Goal: Information Seeking & Learning: Learn about a topic

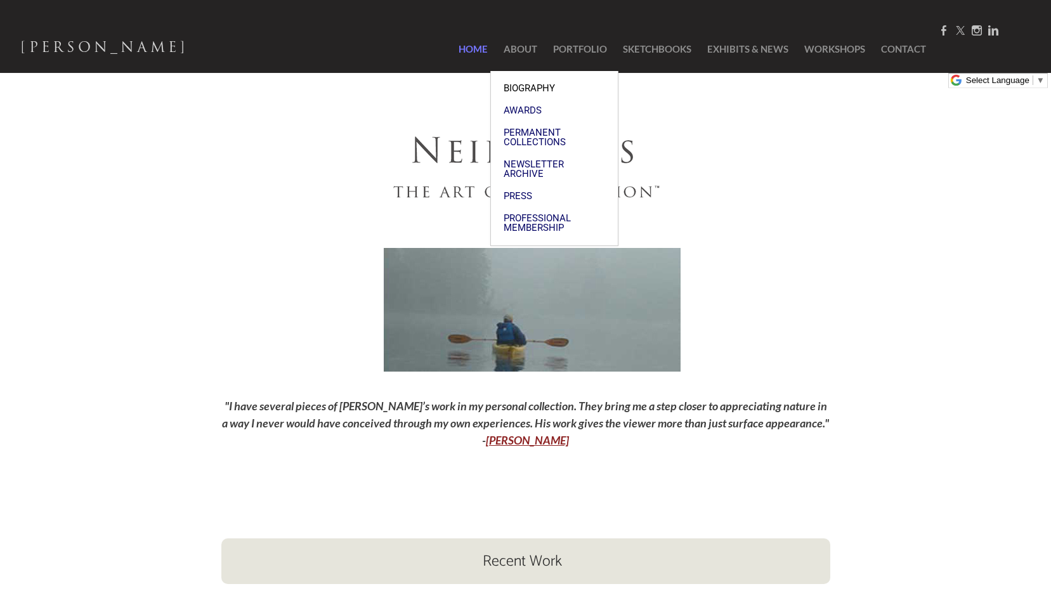
click at [523, 84] on link "Biography" at bounding box center [554, 88] width 127 height 22
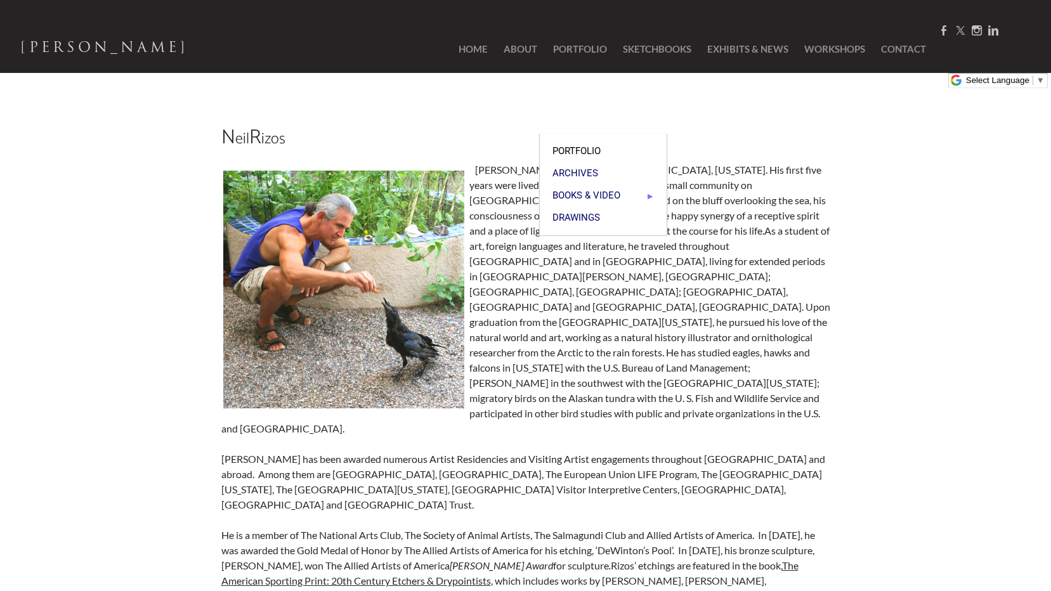
click at [572, 147] on span "Portfolio" at bounding box center [604, 152] width 102 height 10
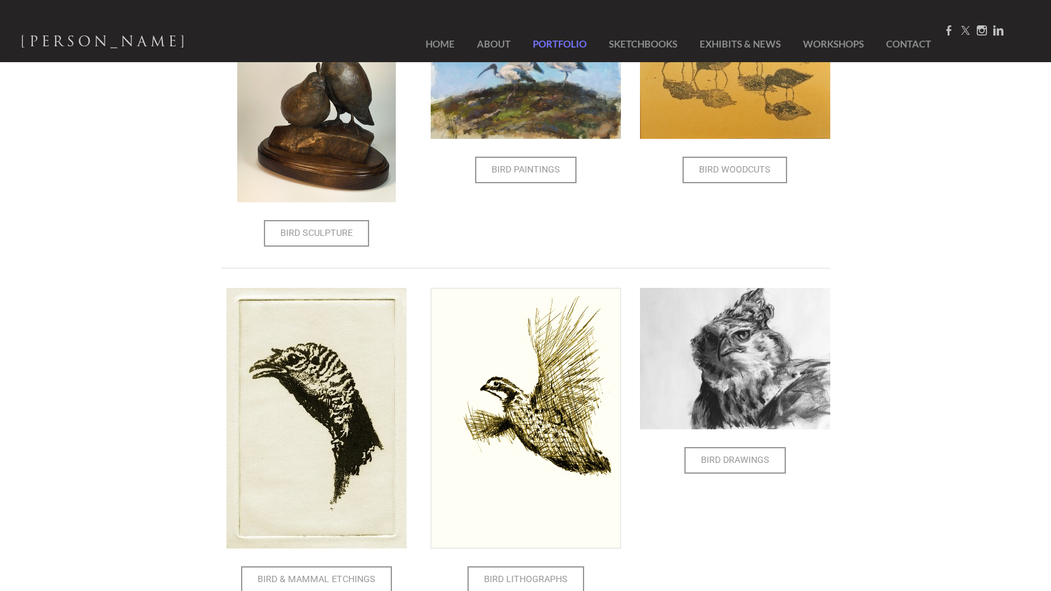
scroll to position [444, 0]
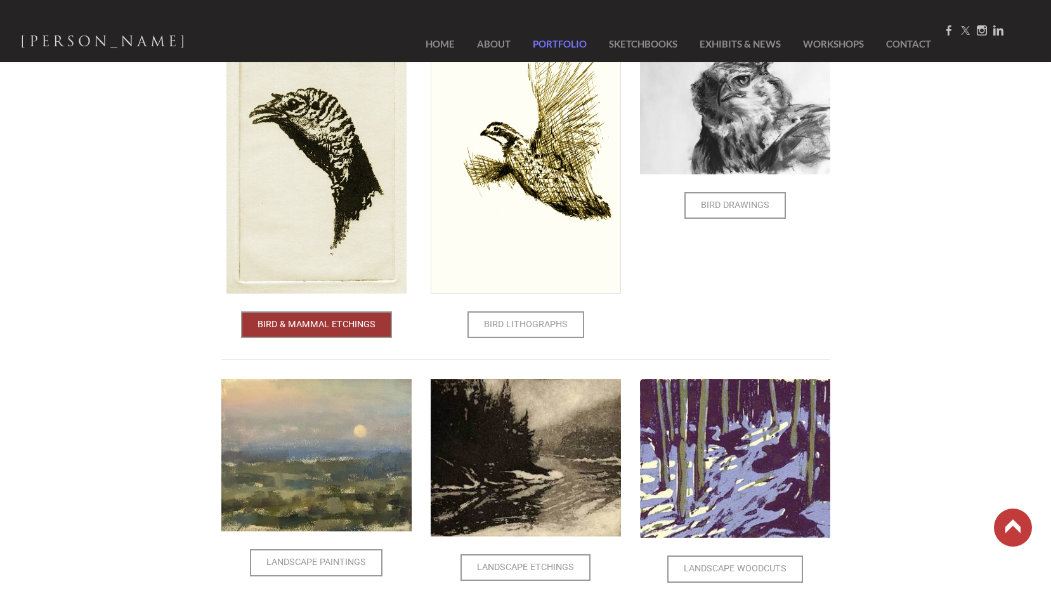
click at [319, 330] on span "Bird & Mammal Etchings" at bounding box center [316, 325] width 148 height 24
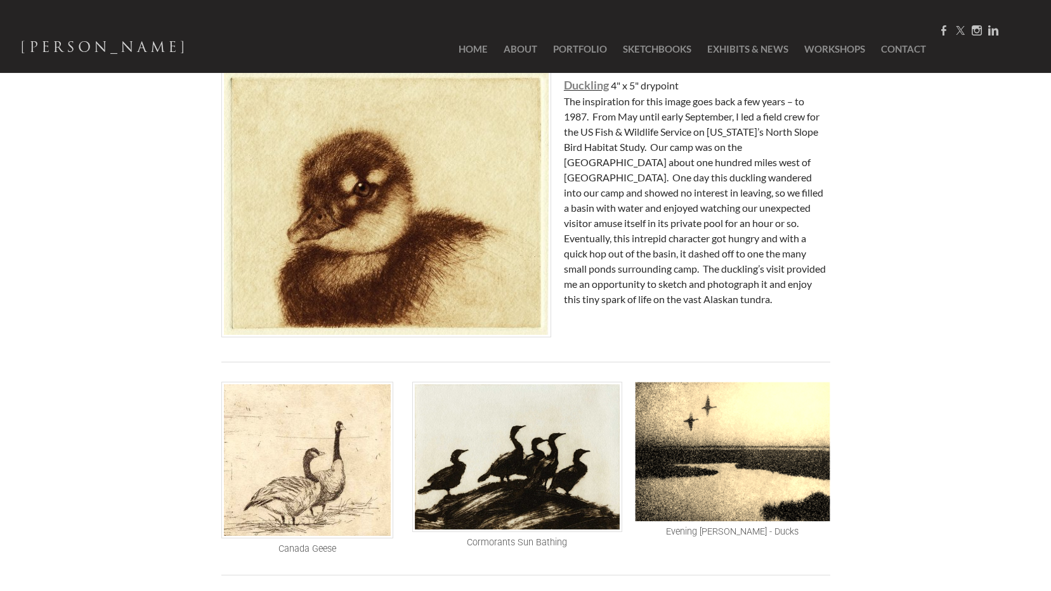
scroll to position [317, 0]
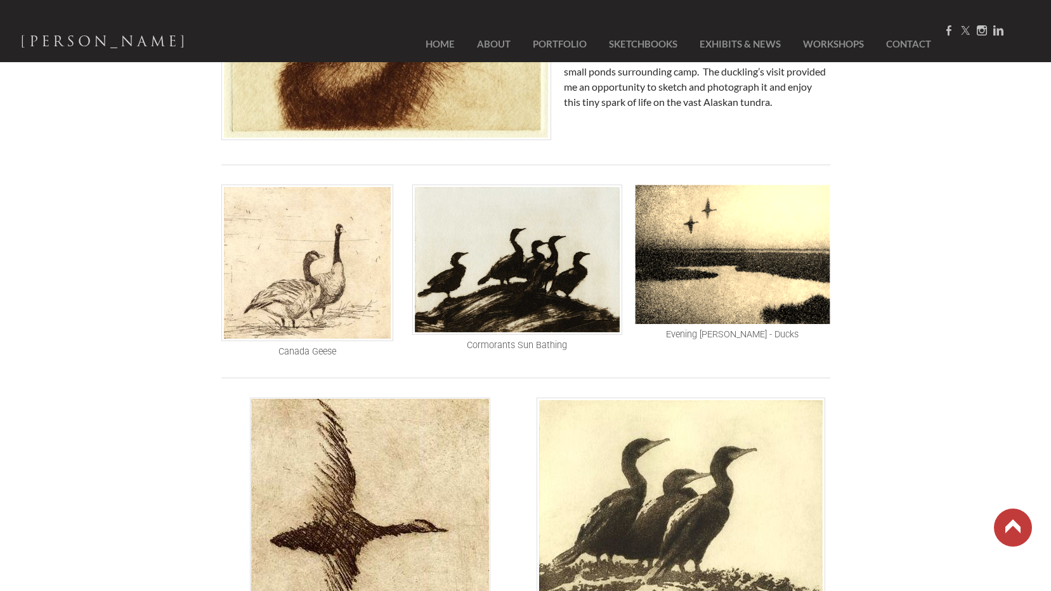
click at [331, 305] on img at bounding box center [307, 263] width 172 height 157
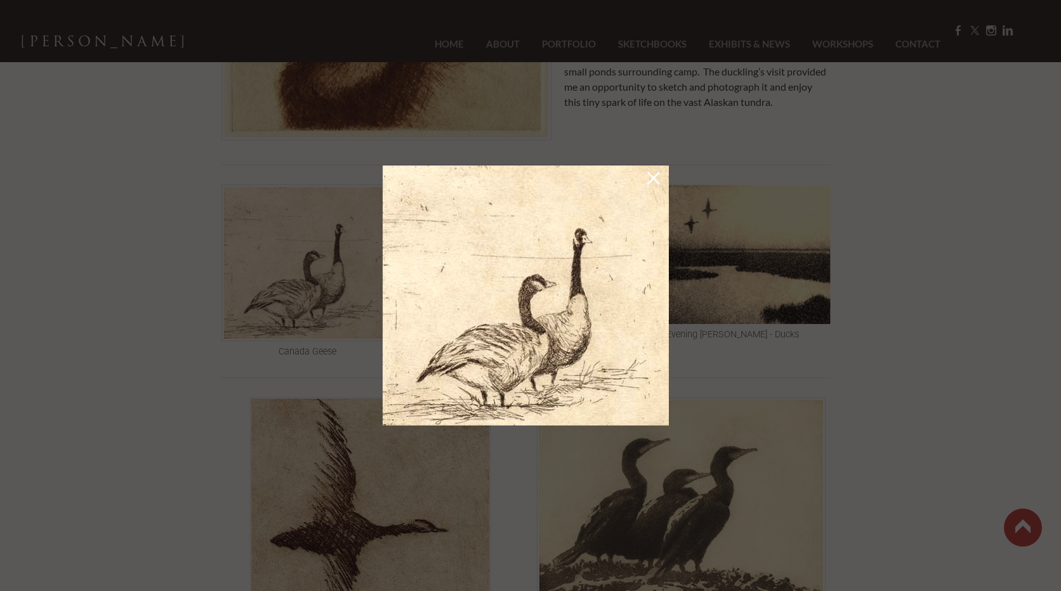
click at [569, 240] on img at bounding box center [526, 296] width 286 height 260
click at [572, 204] on img at bounding box center [526, 296] width 286 height 260
click at [650, 178] on link at bounding box center [654, 181] width 18 height 20
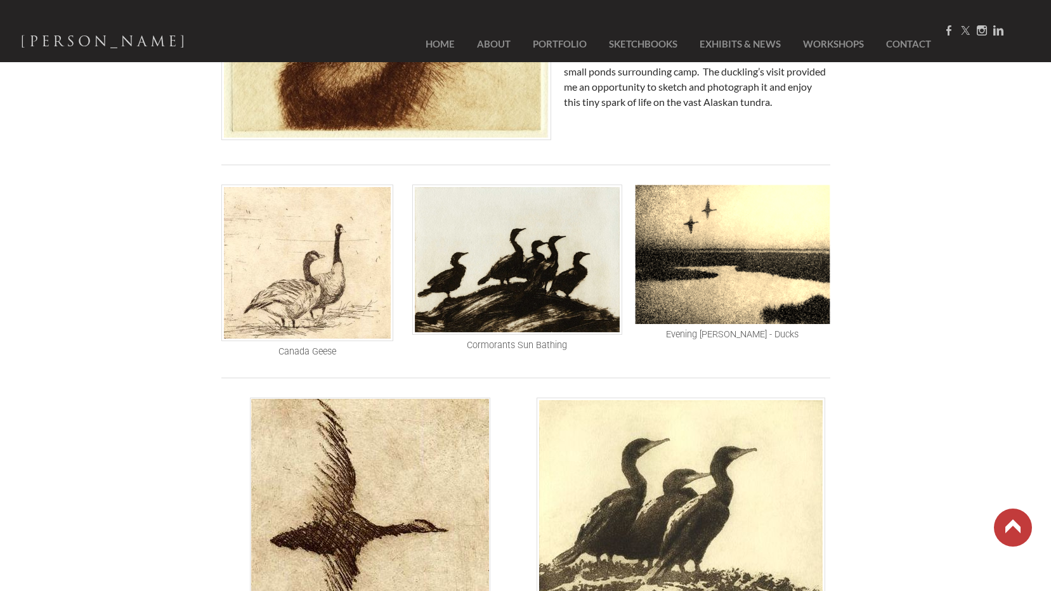
click at [365, 270] on img at bounding box center [307, 263] width 172 height 157
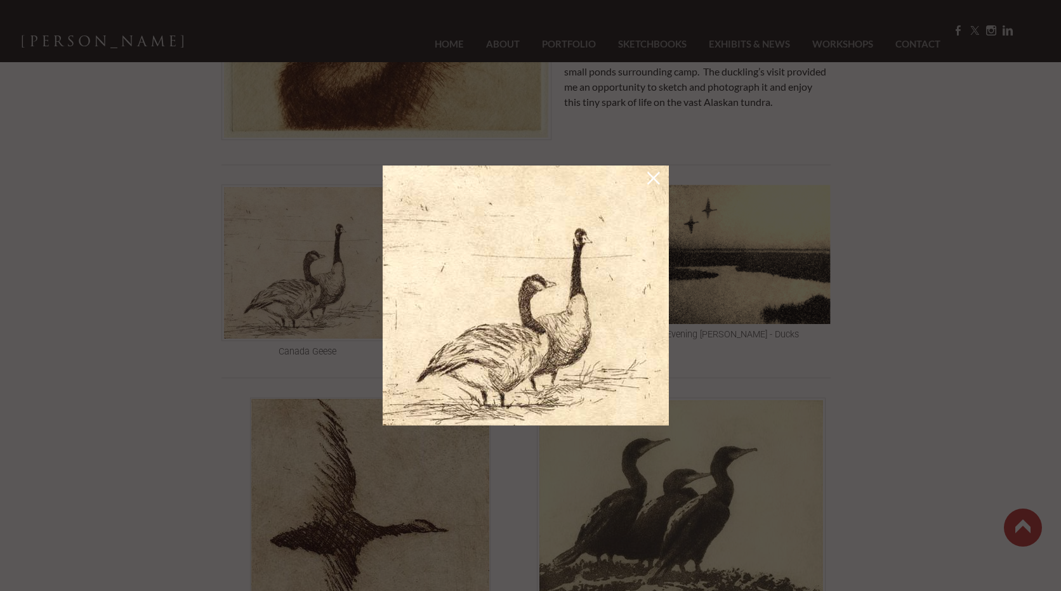
click at [658, 176] on link at bounding box center [654, 181] width 18 height 20
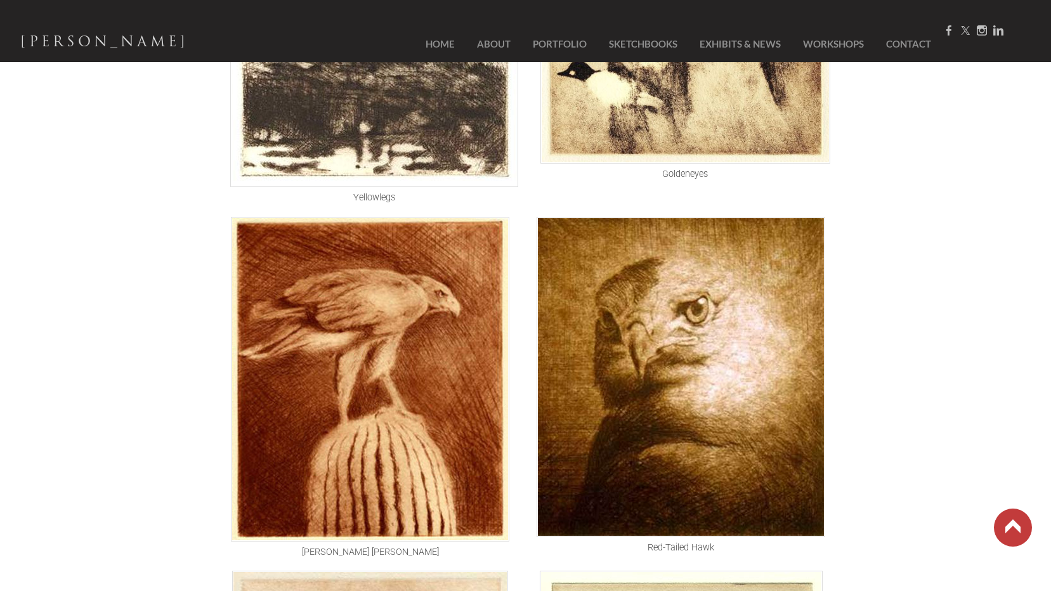
scroll to position [1015, 0]
click at [629, 398] on img at bounding box center [681, 376] width 289 height 320
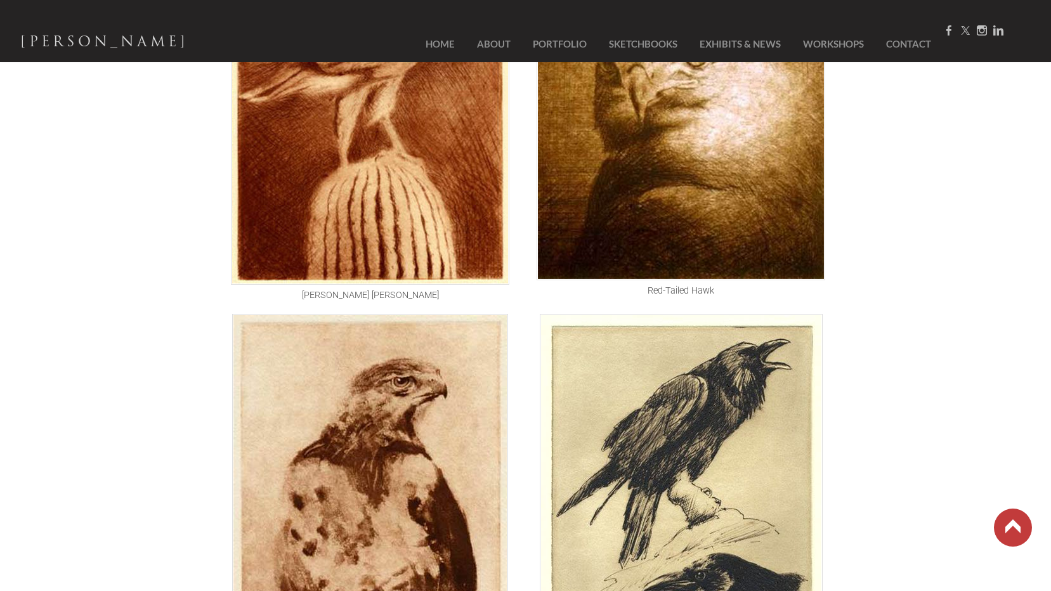
scroll to position [1453, 0]
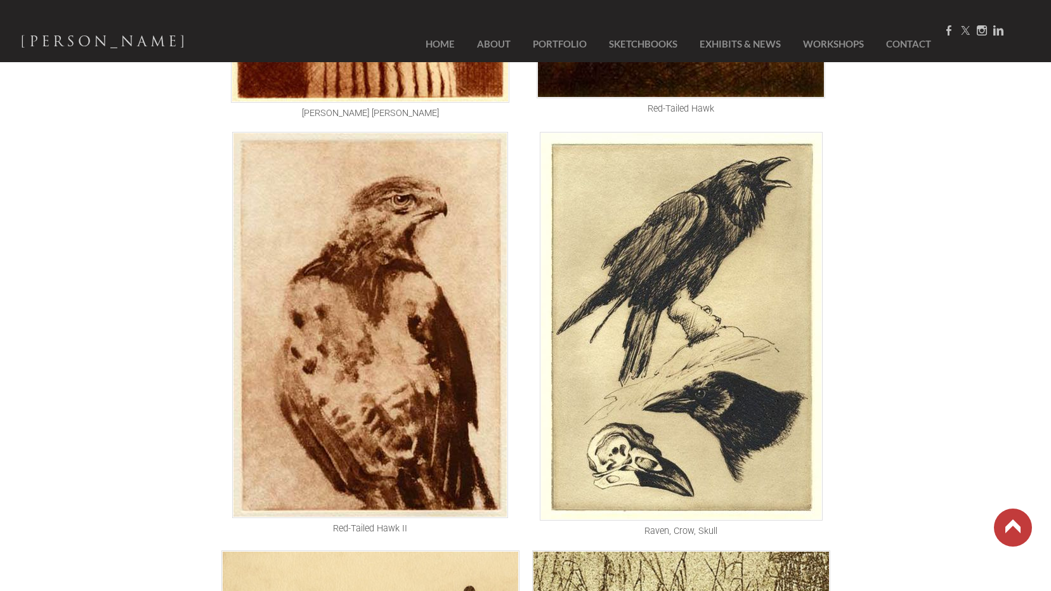
click at [681, 349] on img at bounding box center [681, 326] width 283 height 389
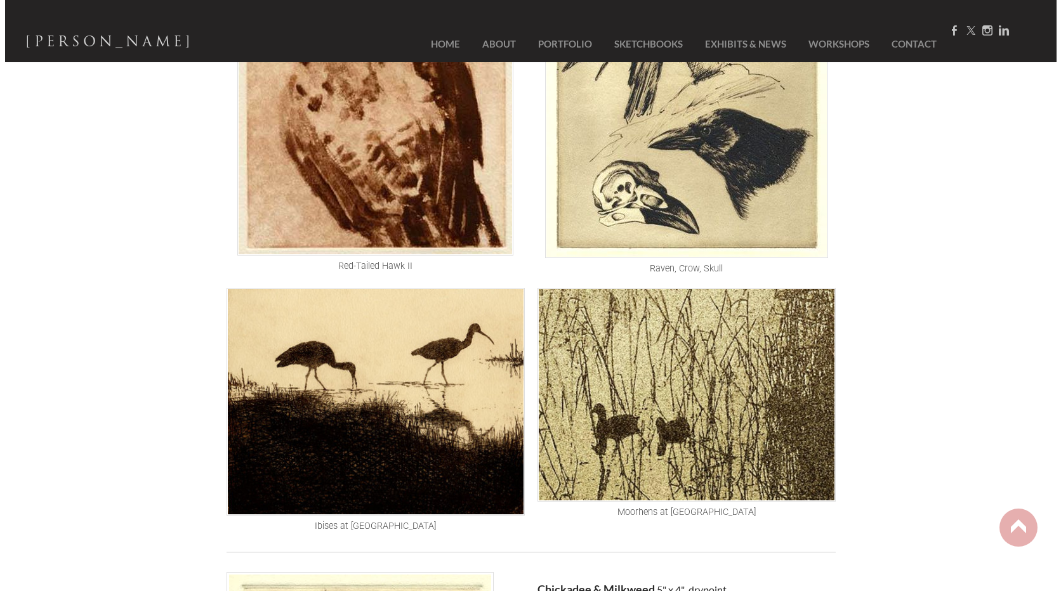
scroll to position [1765, 0]
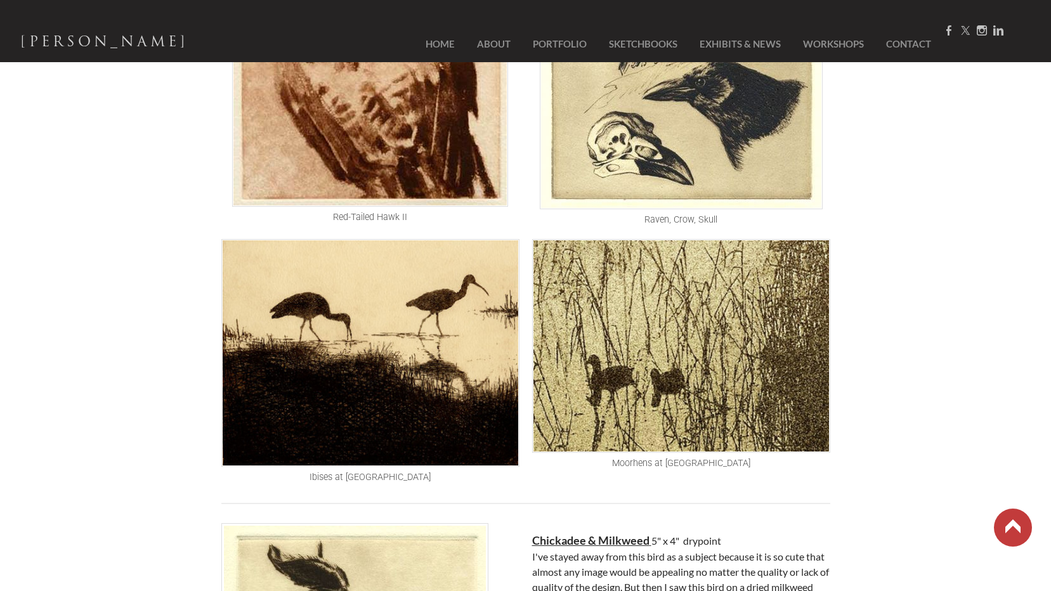
click at [605, 348] on img at bounding box center [681, 345] width 298 height 213
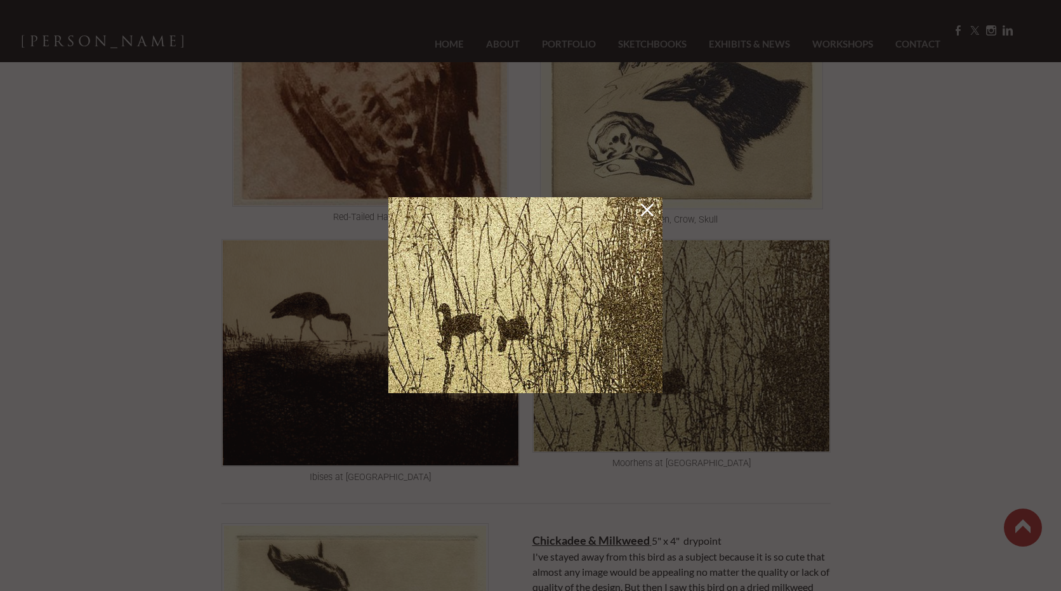
click at [648, 208] on link at bounding box center [647, 212] width 18 height 20
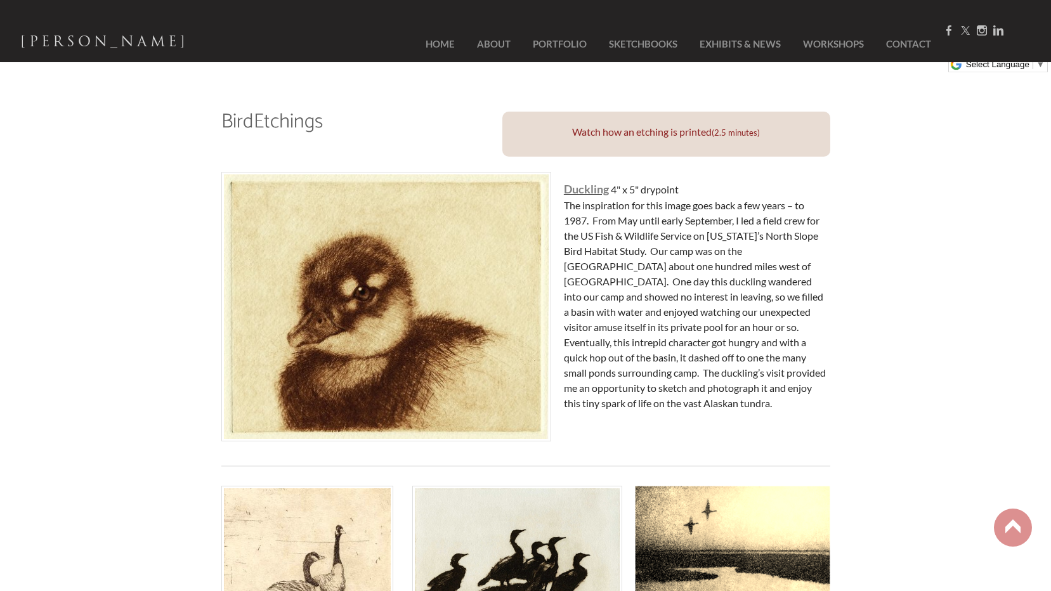
scroll to position [0, 0]
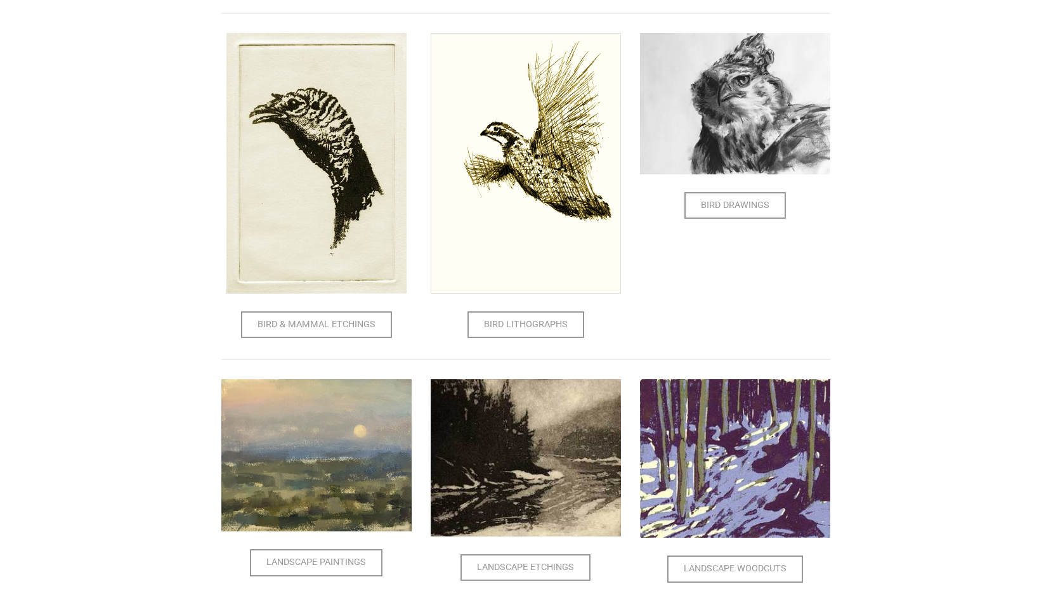
scroll to position [502, 0]
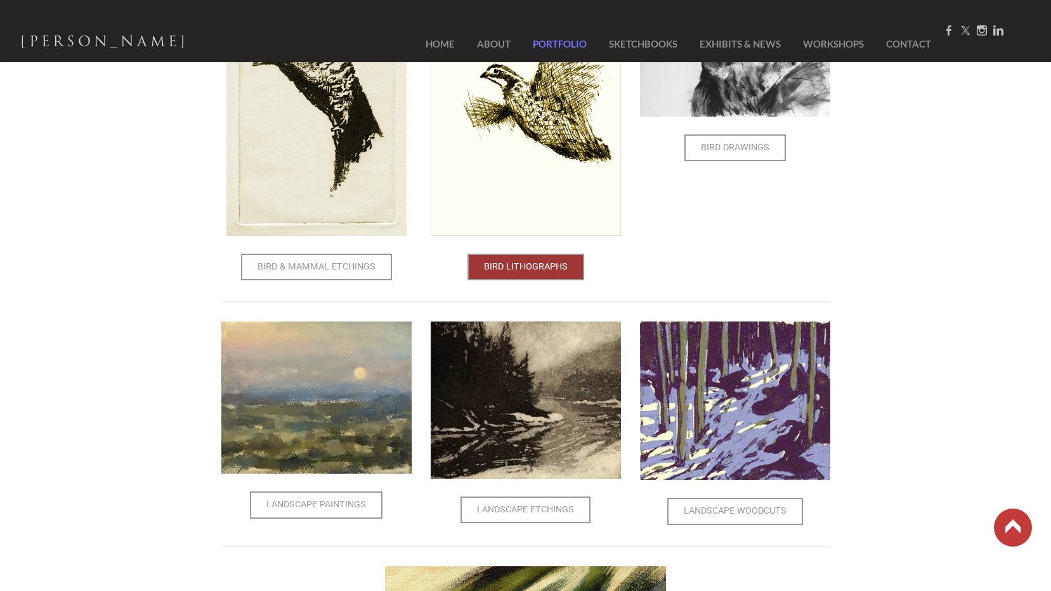
click at [533, 270] on span "Bird Lithographs" at bounding box center [526, 267] width 114 height 24
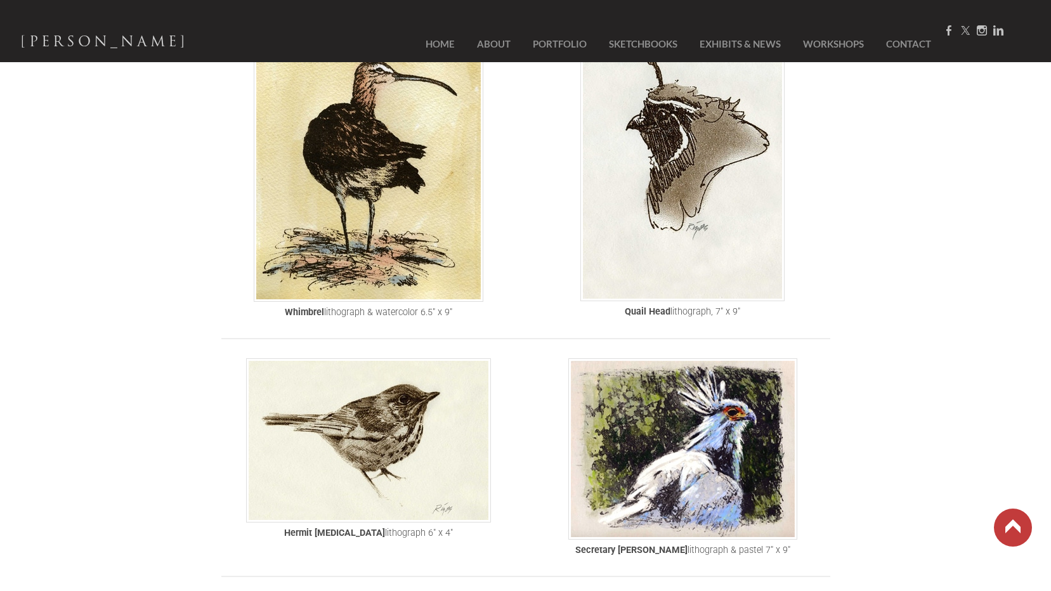
scroll to position [698, 0]
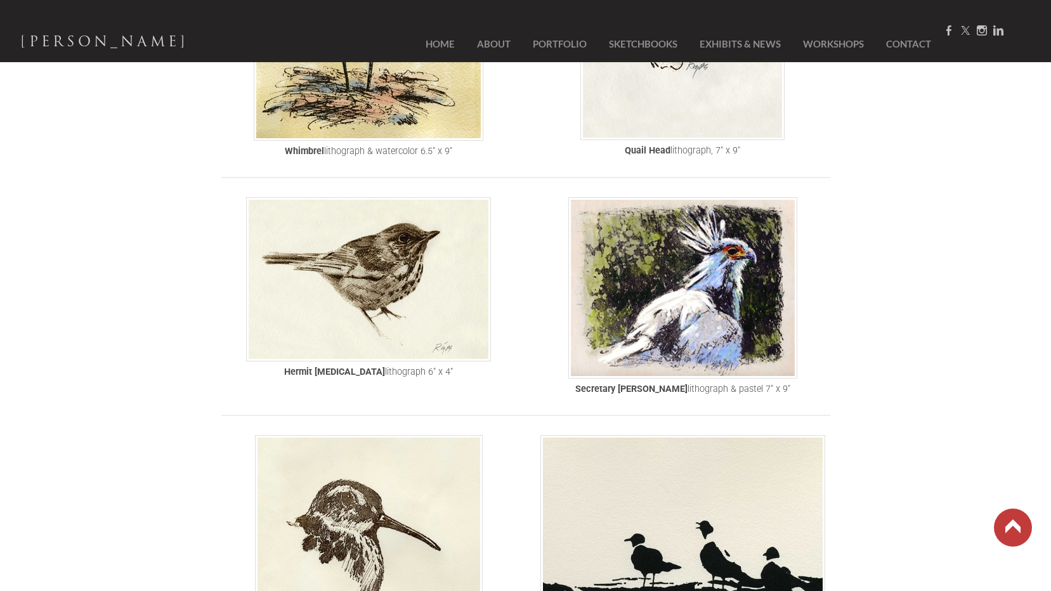
click at [450, 312] on img at bounding box center [368, 279] width 245 height 164
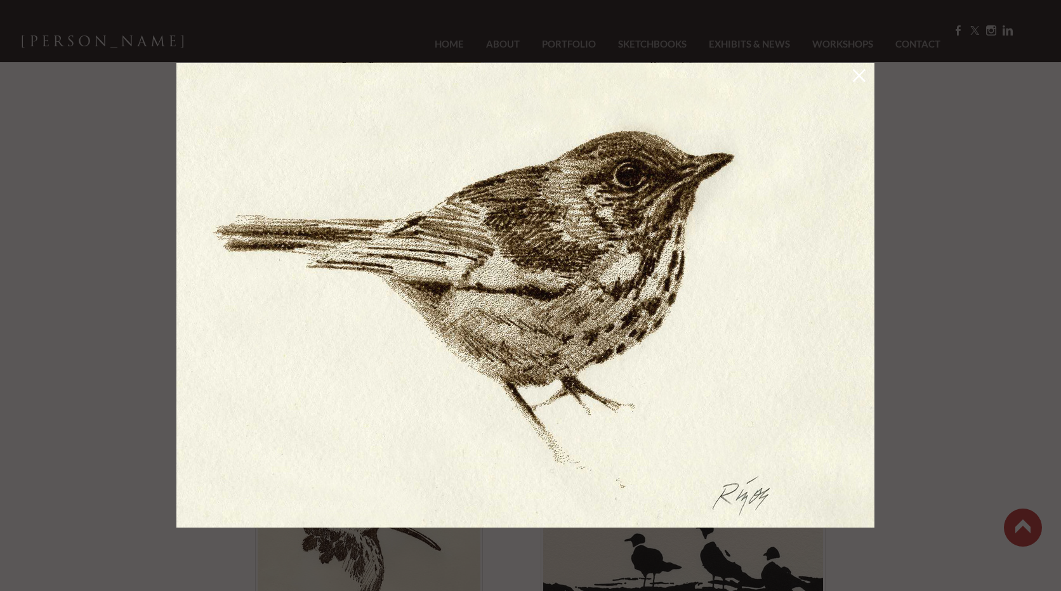
click at [900, 185] on div at bounding box center [530, 295] width 1061 height 591
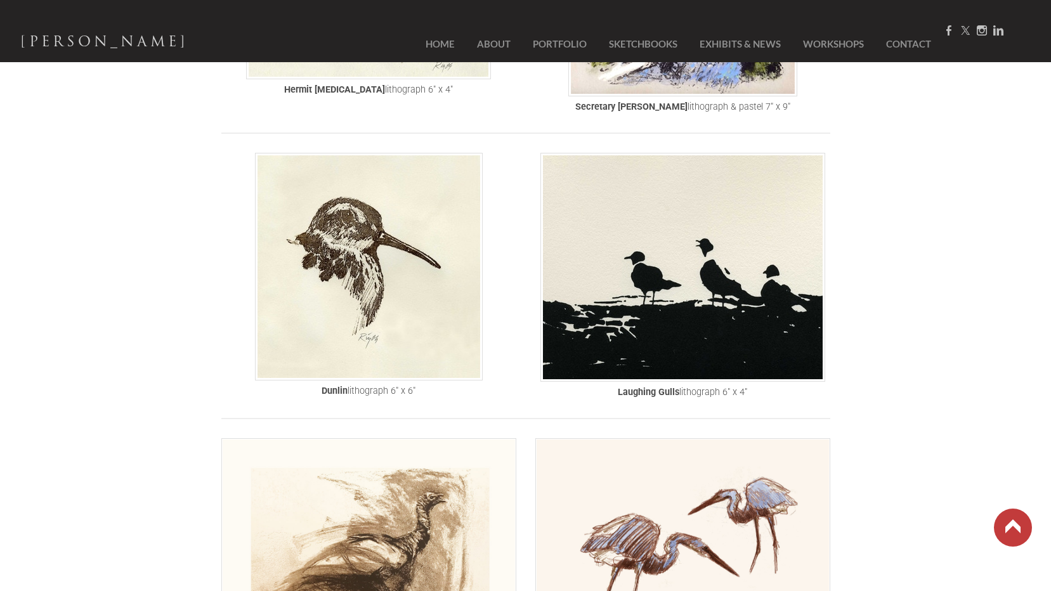
scroll to position [1015, 0]
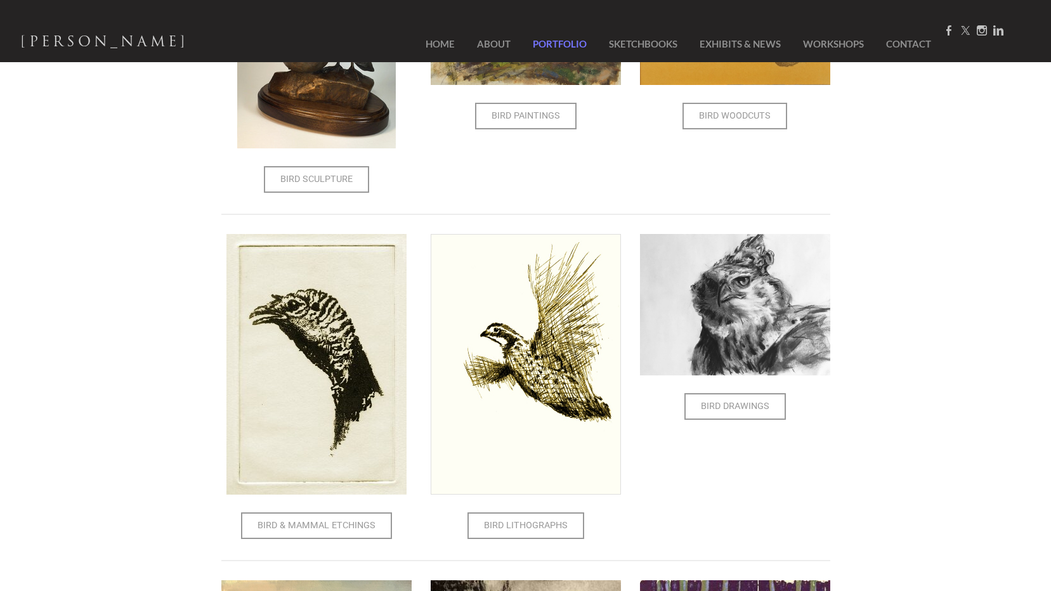
scroll to position [433, 0]
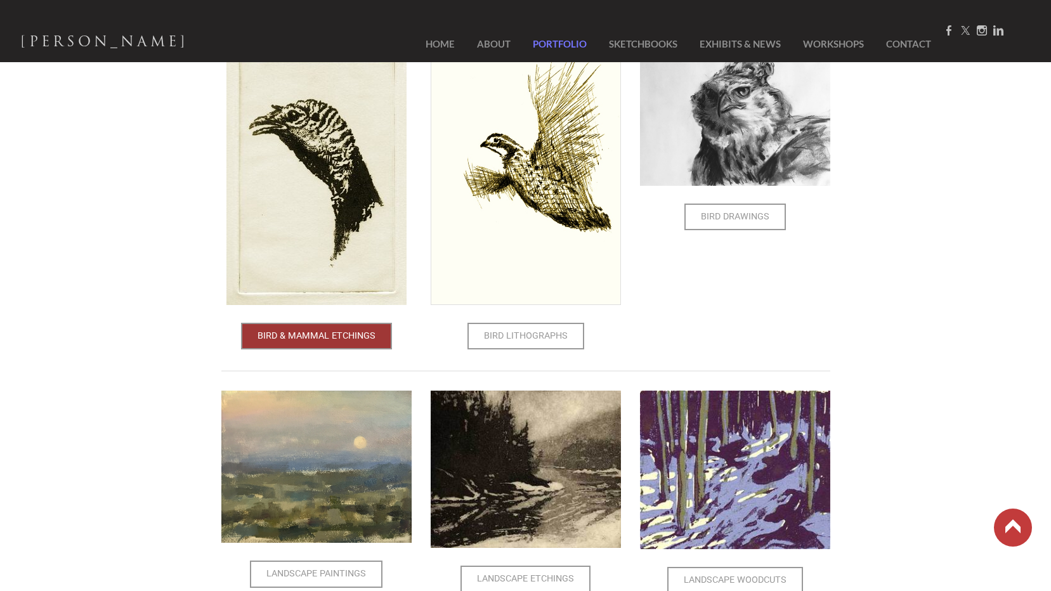
click at [302, 339] on span "Bird & Mammal Etchings" at bounding box center [316, 336] width 148 height 24
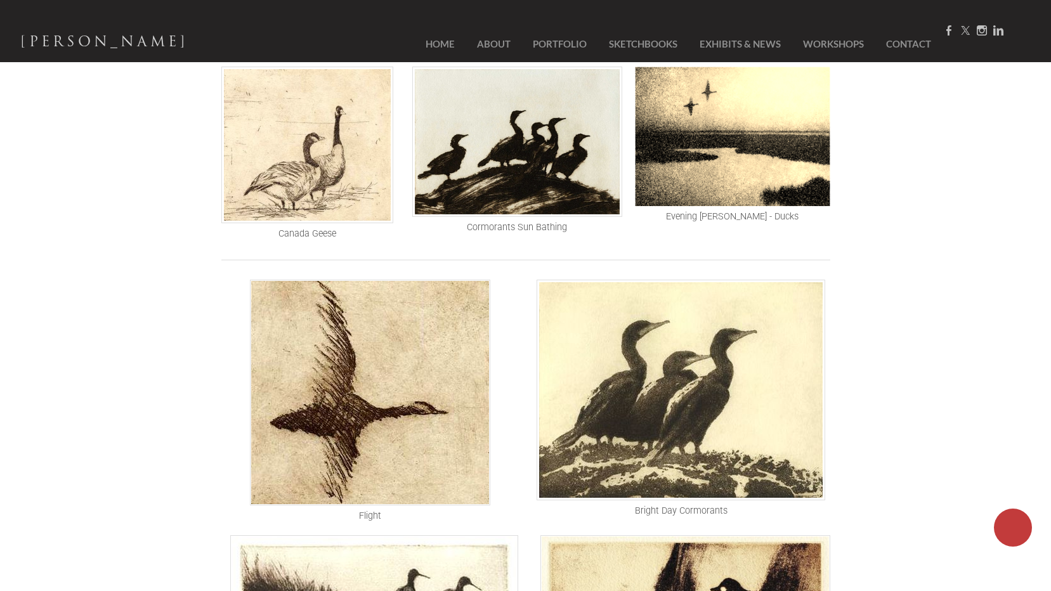
scroll to position [508, 0]
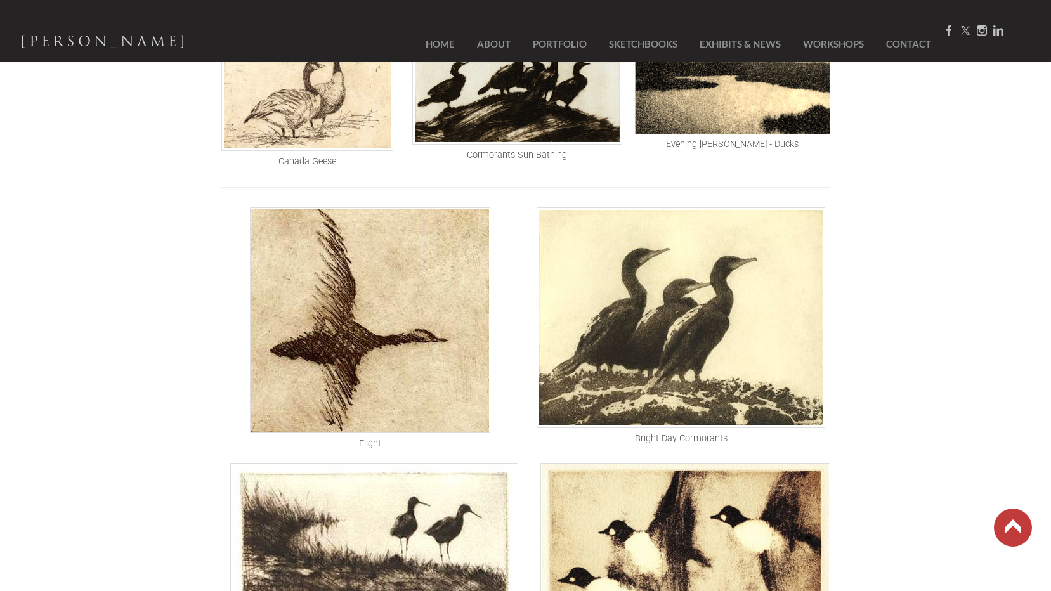
click at [424, 376] on img at bounding box center [370, 320] width 240 height 226
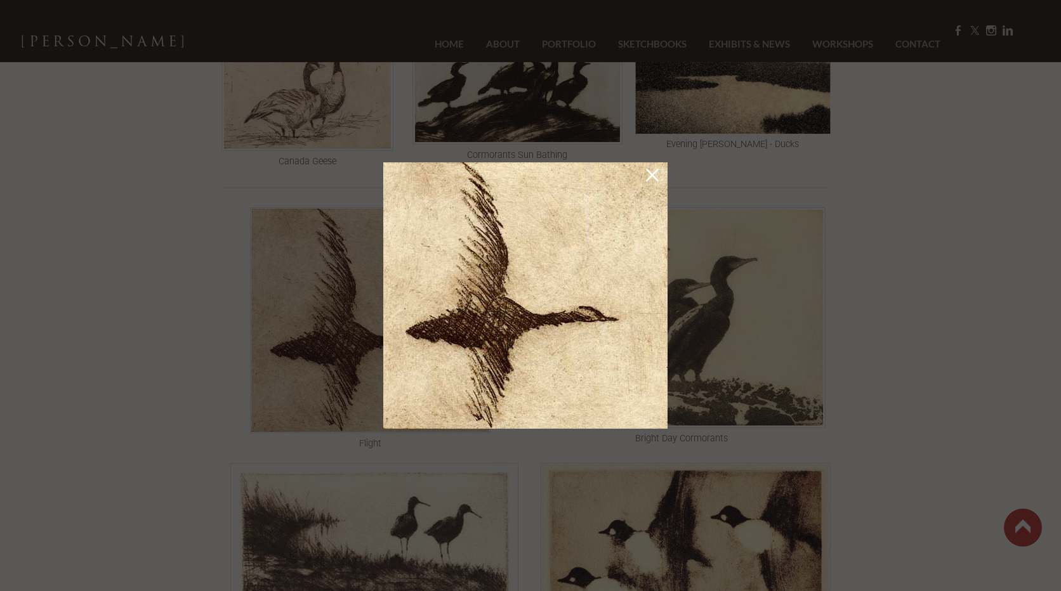
click at [650, 178] on link at bounding box center [652, 177] width 18 height 20
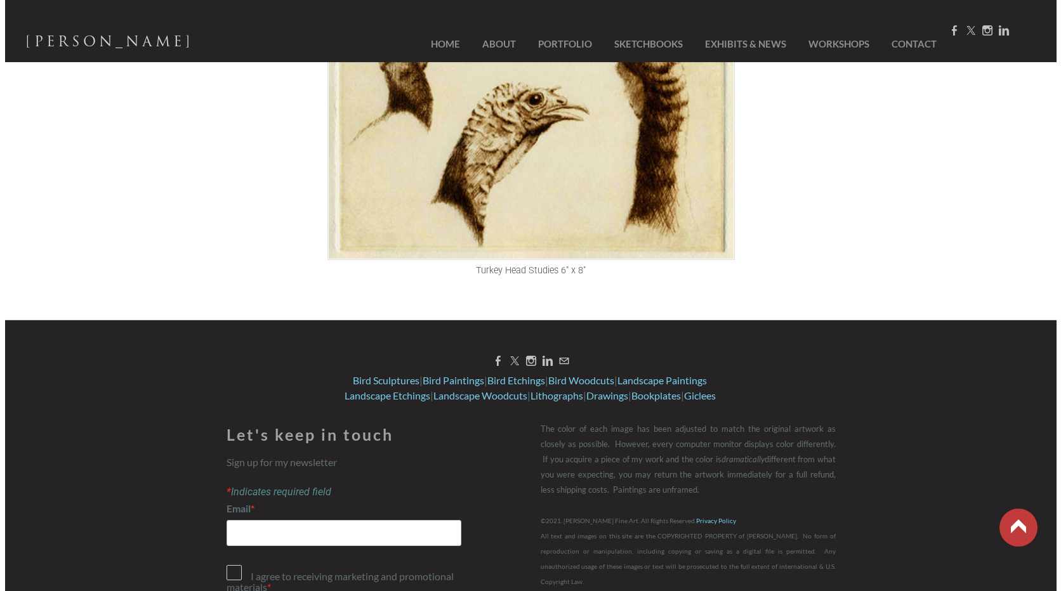
scroll to position [2918, 0]
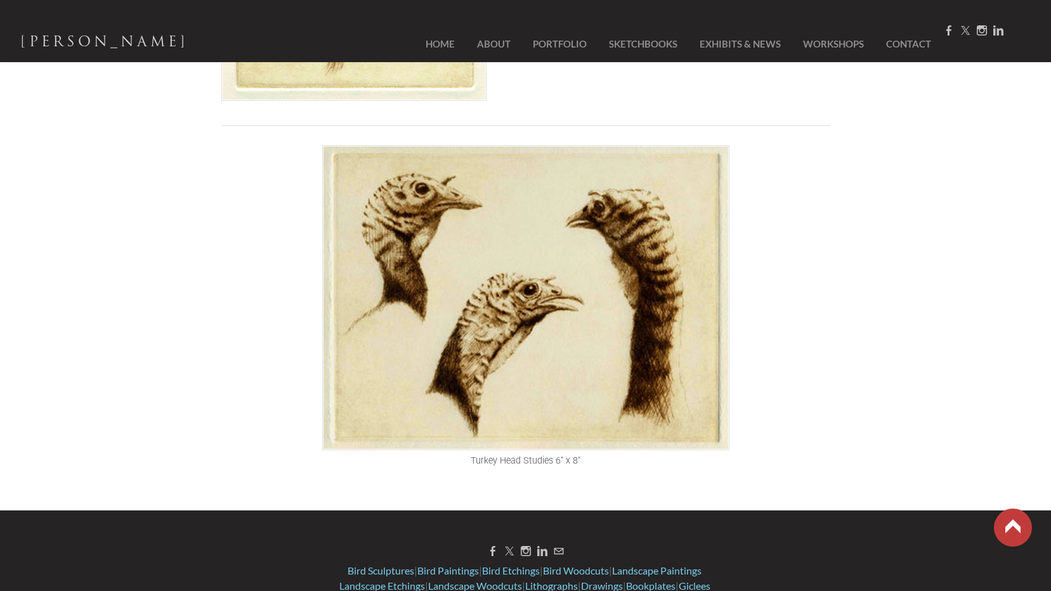
click at [669, 301] on img at bounding box center [525, 297] width 407 height 305
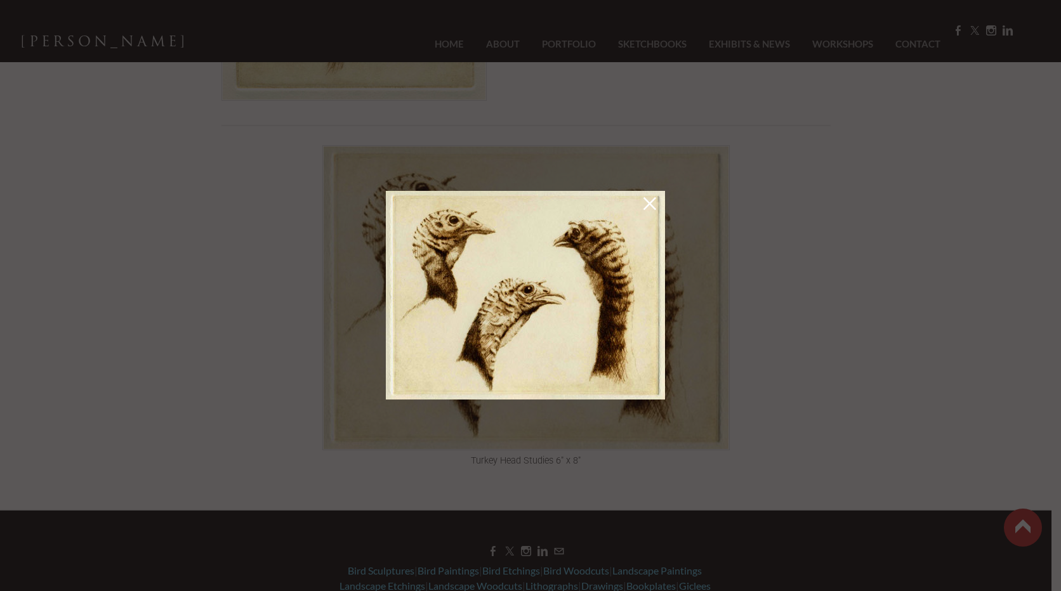
click at [748, 207] on div at bounding box center [530, 295] width 1061 height 591
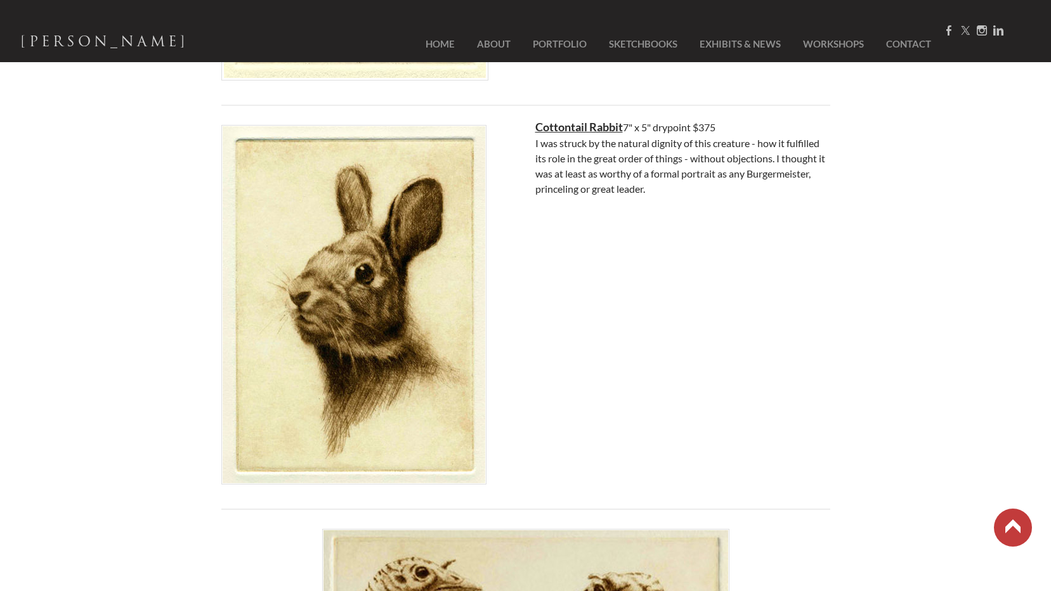
scroll to position [2474, 0]
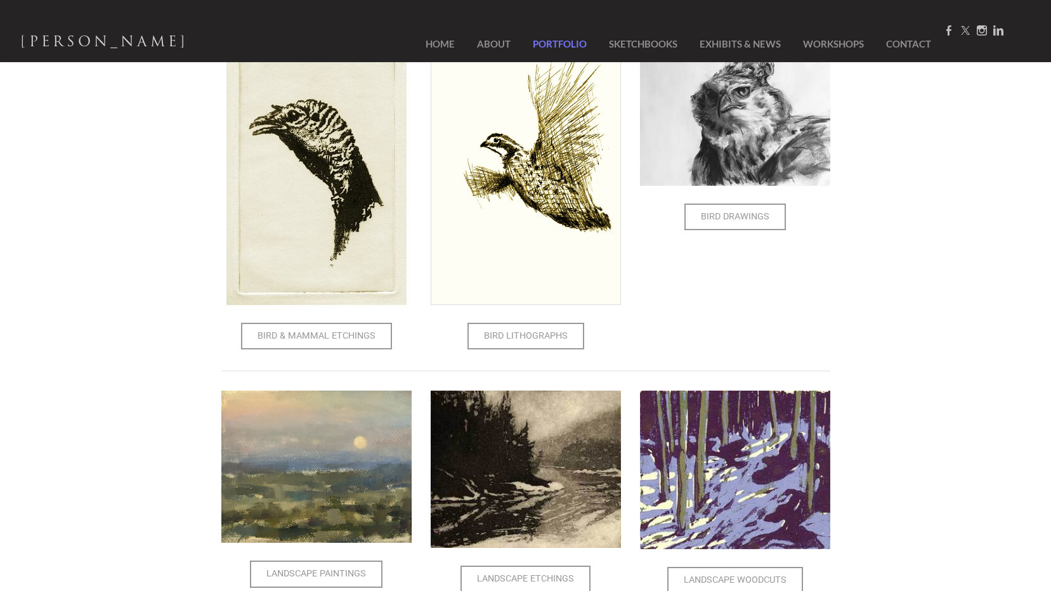
scroll to position [490, 0]
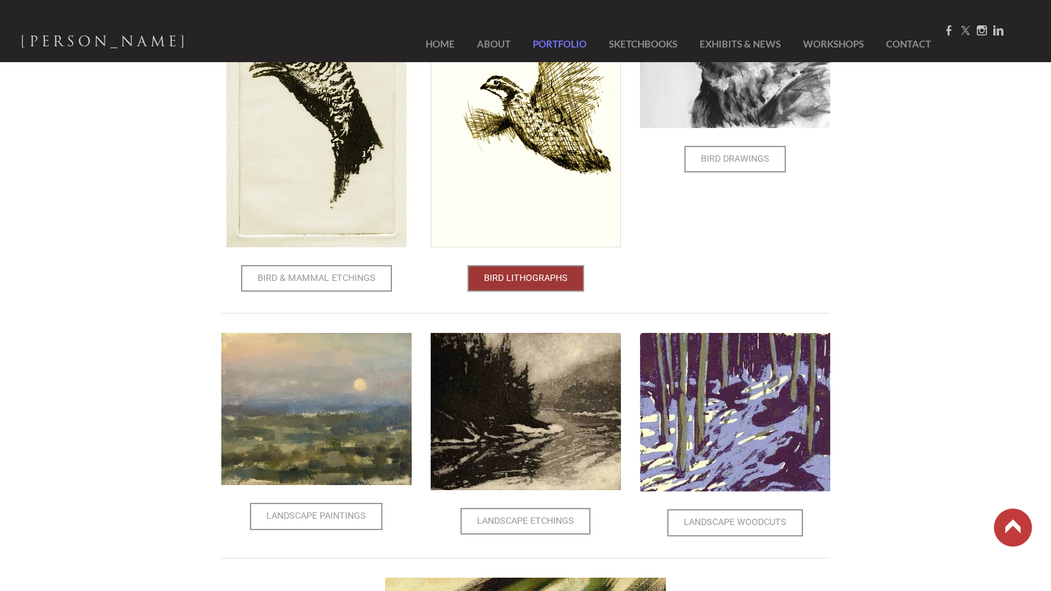
click at [513, 278] on span "Bird Lithographs" at bounding box center [526, 278] width 114 height 24
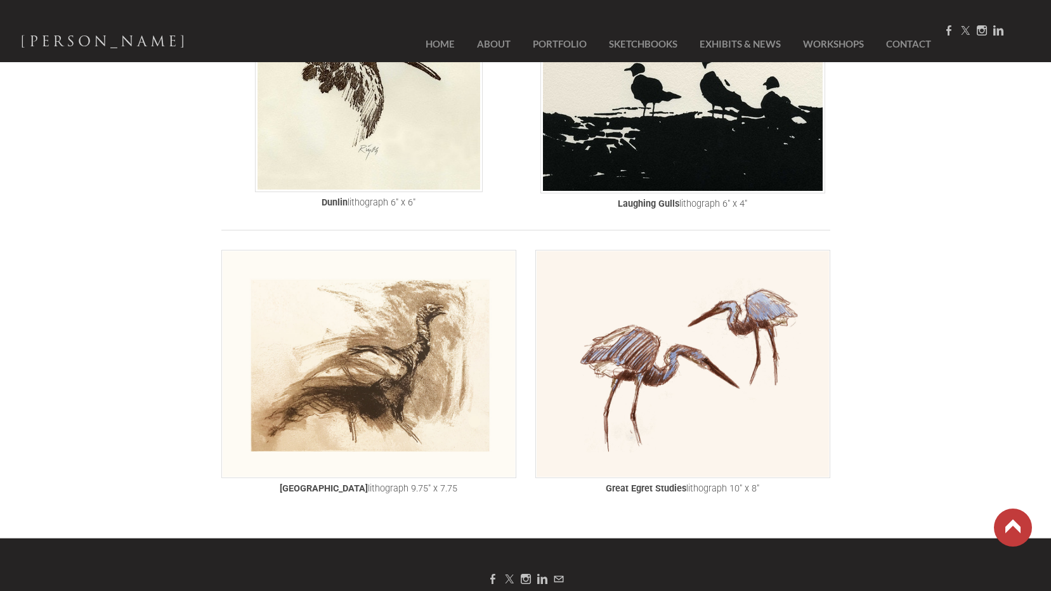
scroll to position [1136, 0]
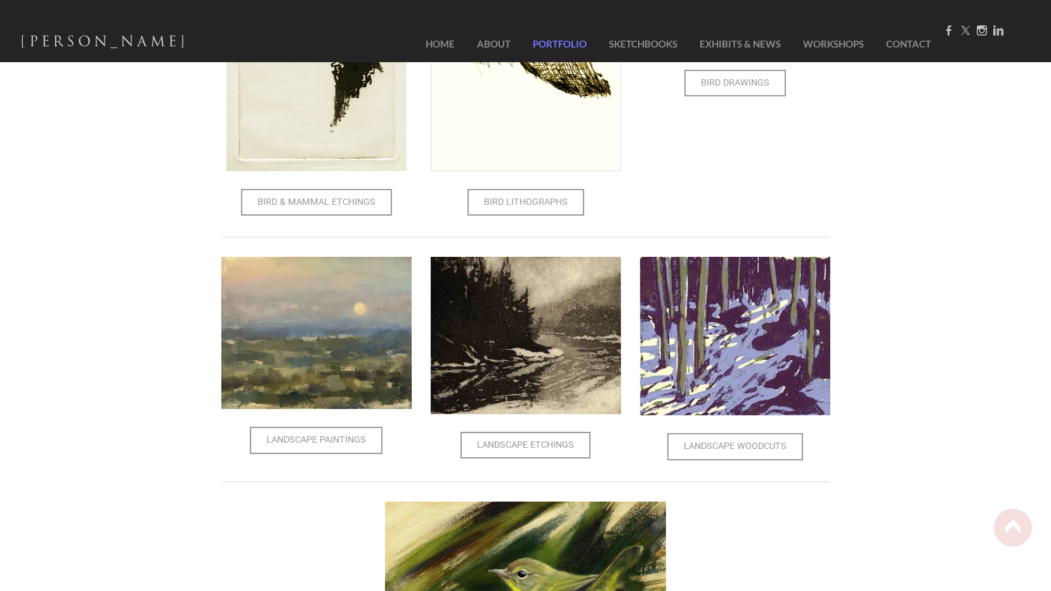
scroll to position [738, 0]
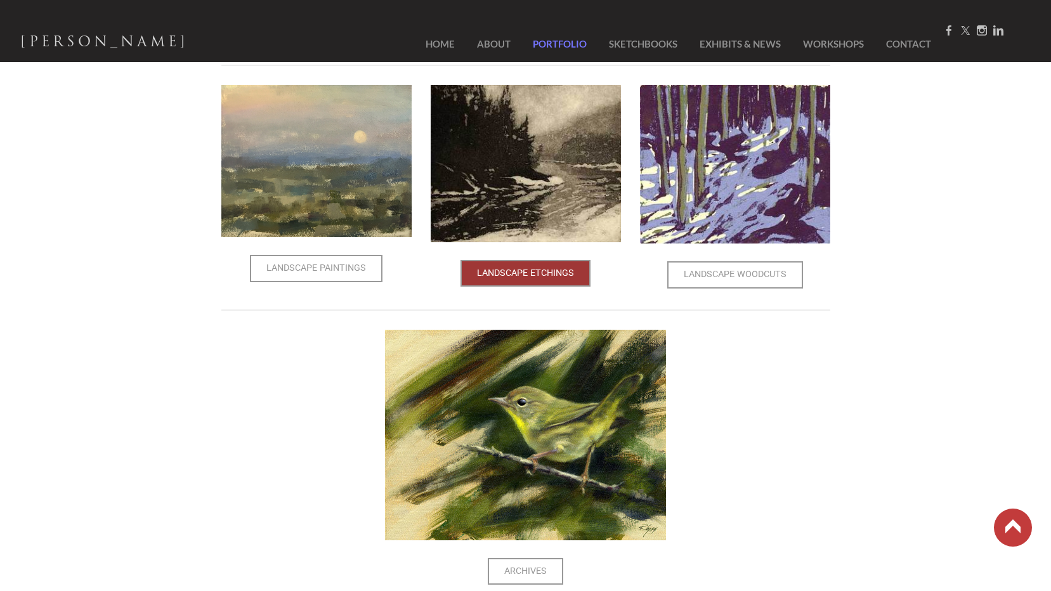
click at [487, 274] on span "Landscape Etchings" at bounding box center [526, 273] width 128 height 24
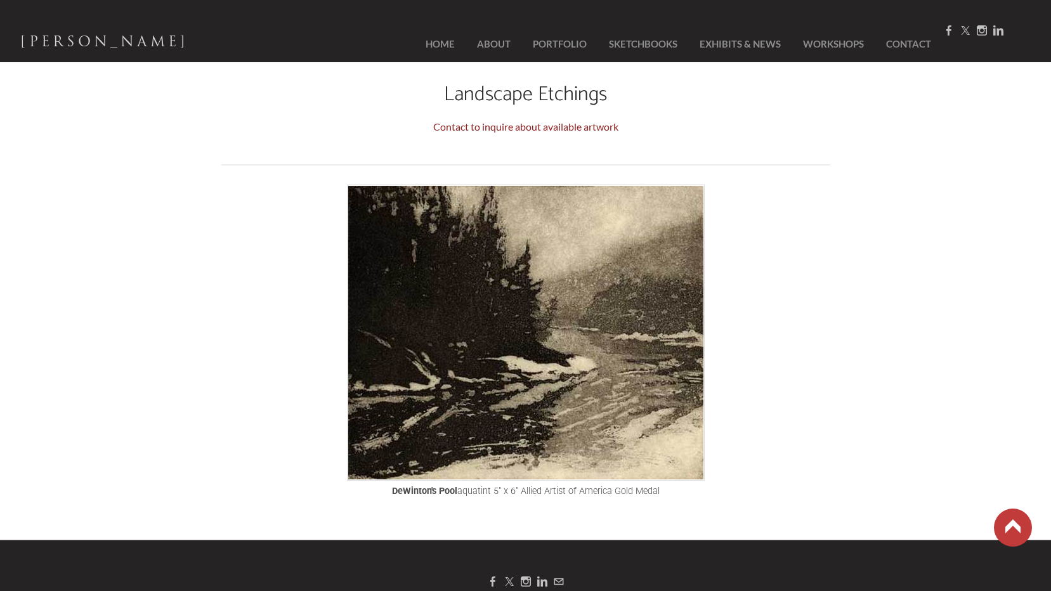
scroll to position [38, 0]
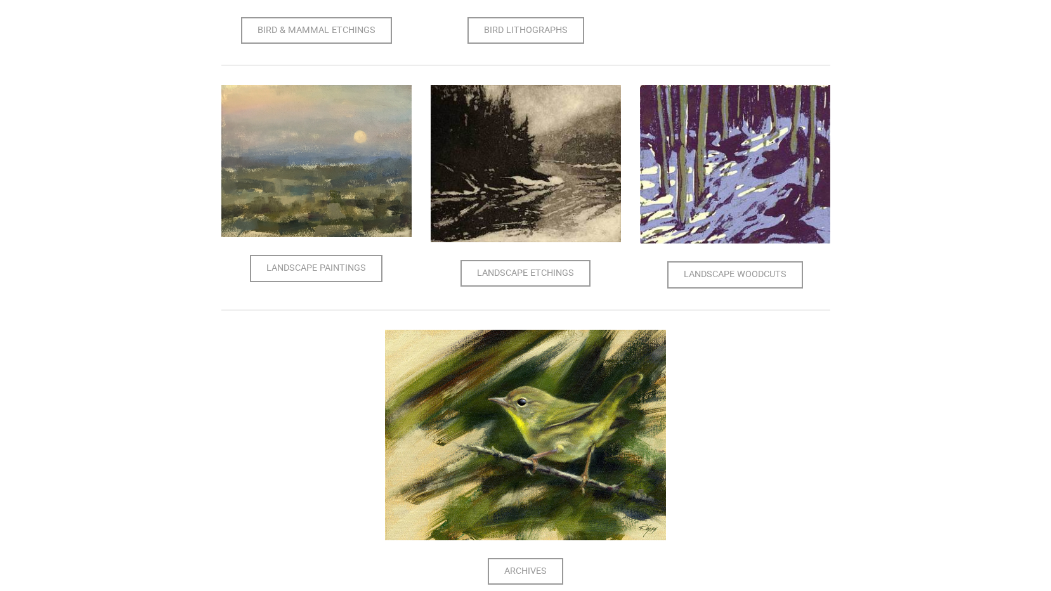
scroll to position [796, 0]
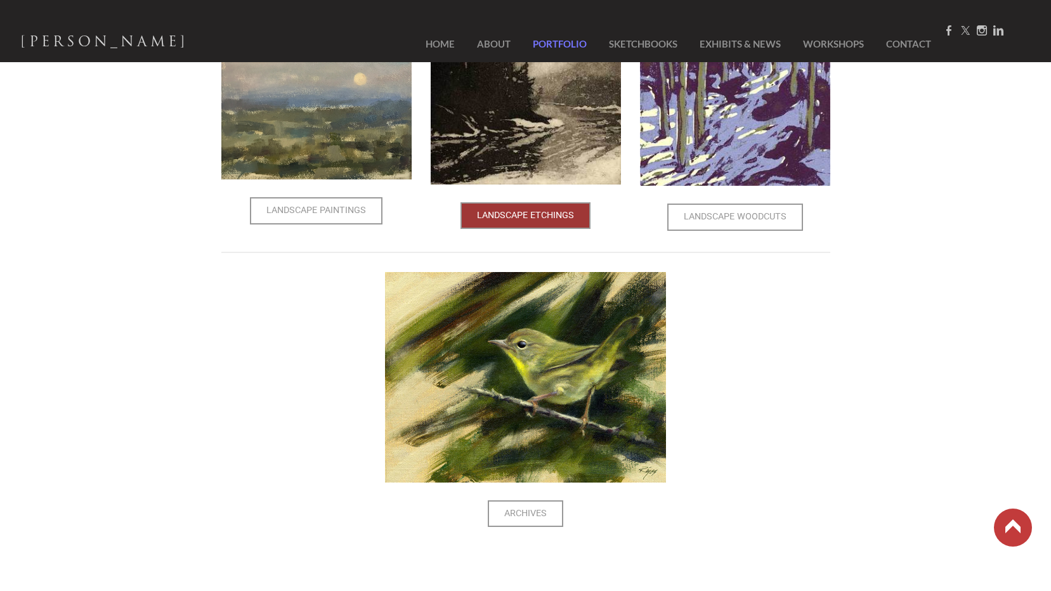
click at [519, 220] on span "Landscape Etchings" at bounding box center [526, 216] width 128 height 24
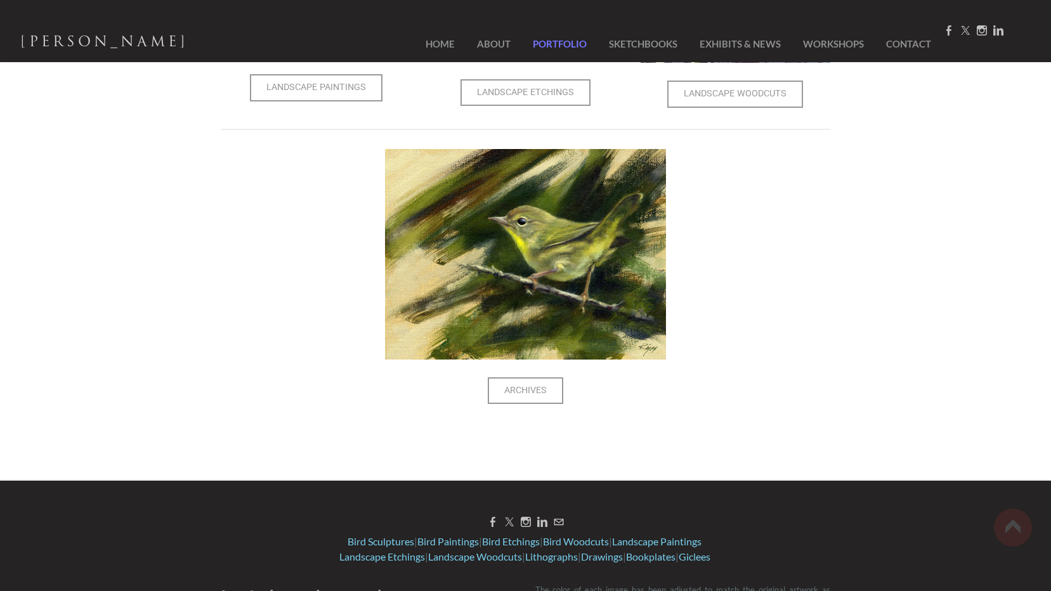
scroll to position [981, 0]
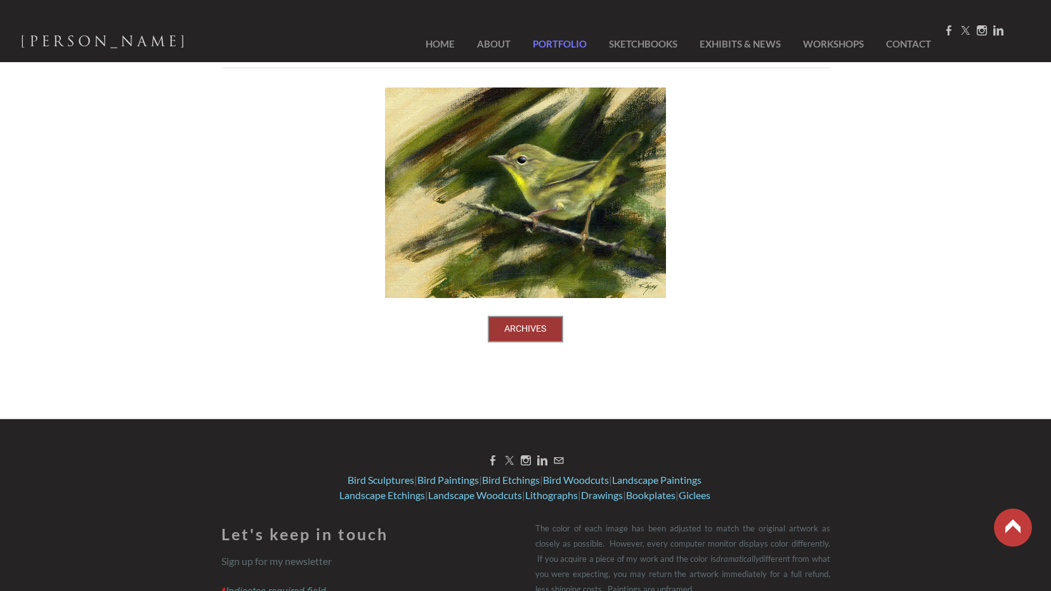
click at [543, 328] on span "Archives" at bounding box center [525, 329] width 73 height 24
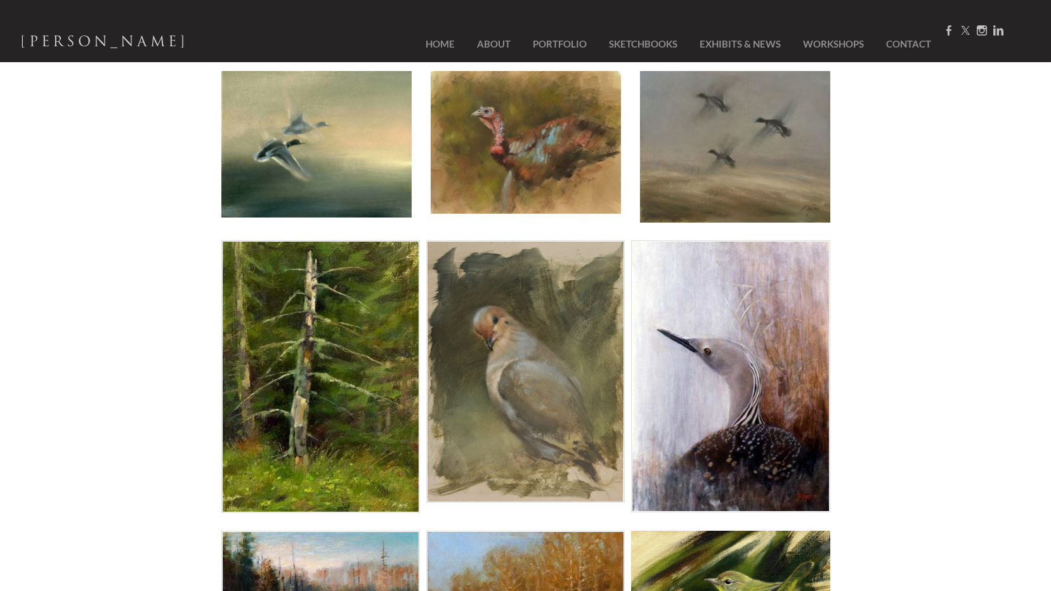
scroll to position [119, 0]
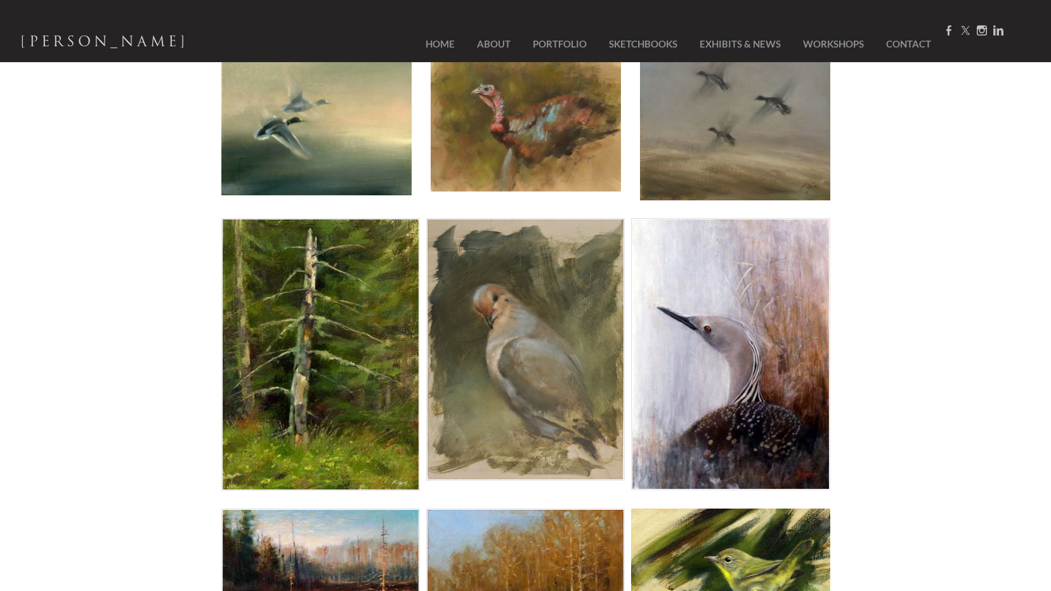
click at [537, 338] on img at bounding box center [525, 349] width 199 height 263
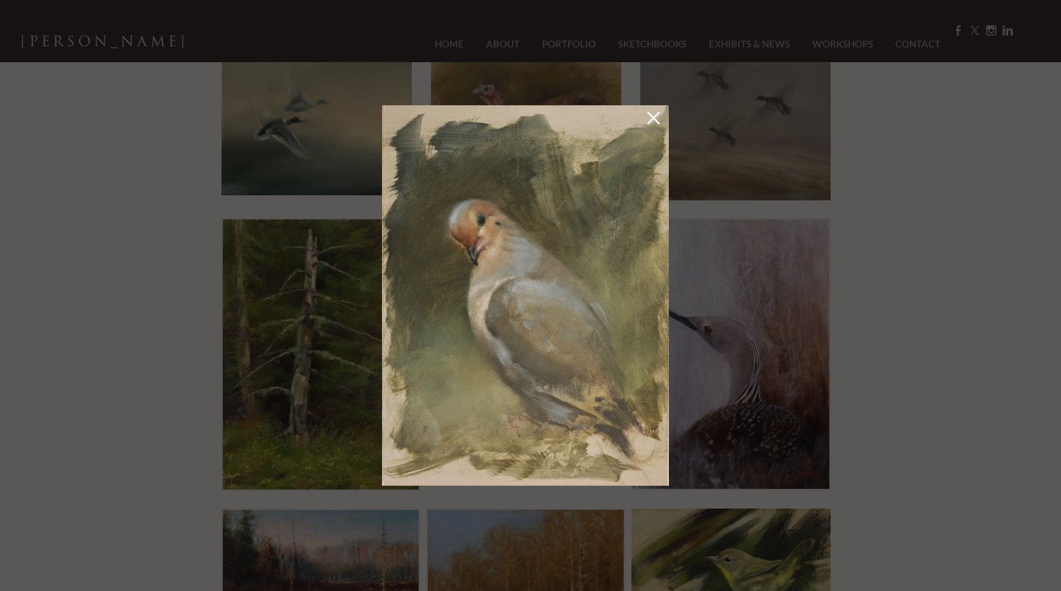
click at [652, 124] on link at bounding box center [654, 120] width 18 height 20
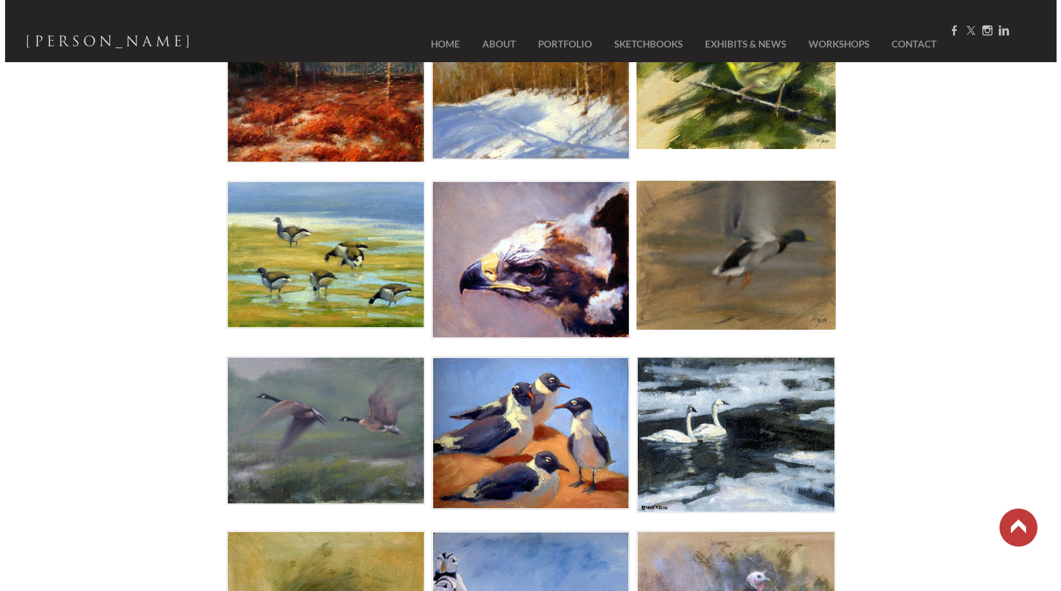
scroll to position [436, 0]
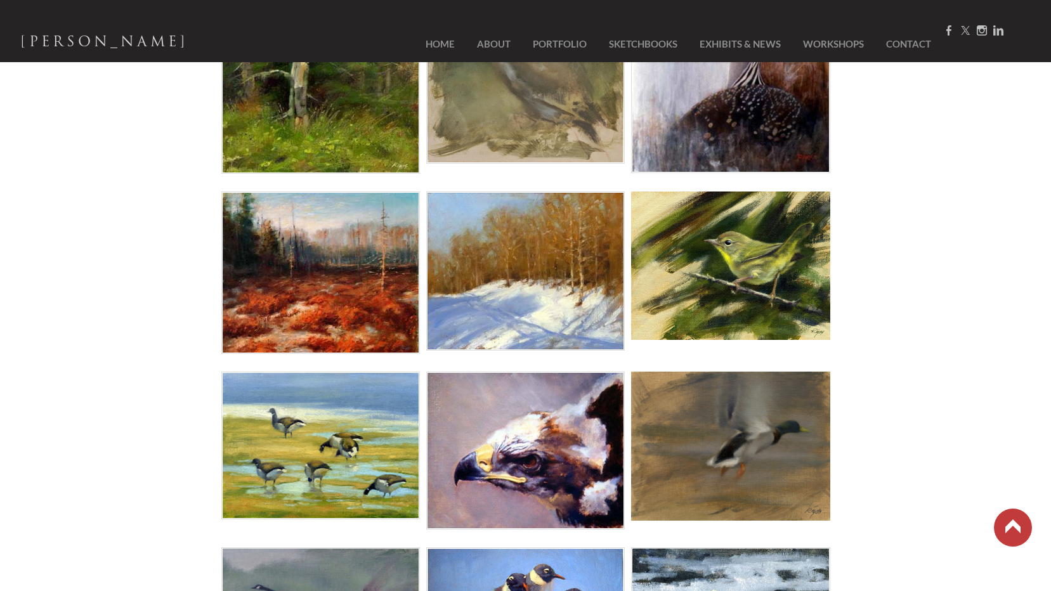
click at [718, 409] on img at bounding box center [730, 446] width 199 height 149
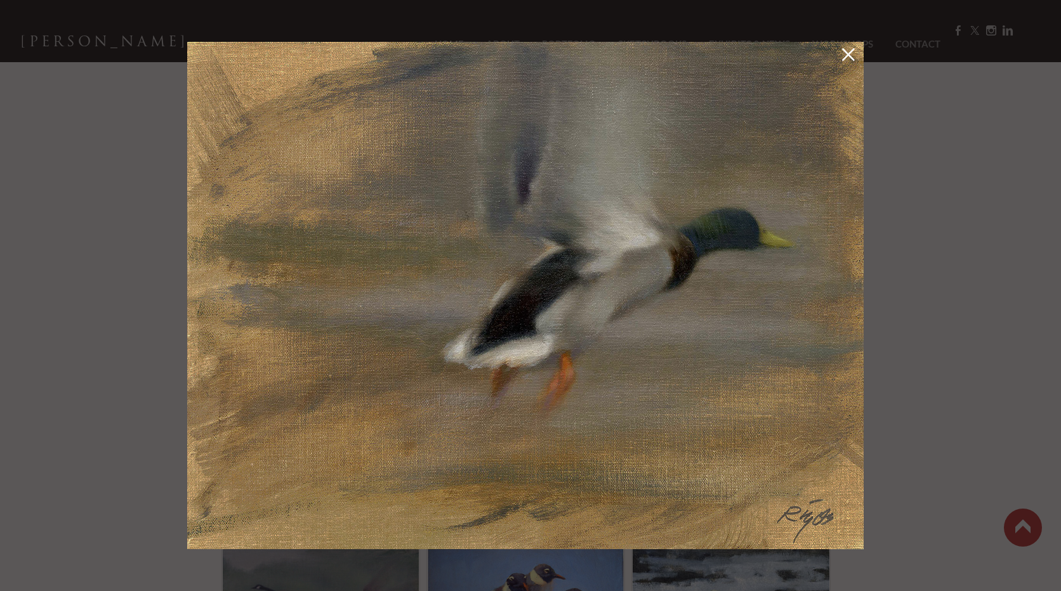
click at [851, 47] on link at bounding box center [848, 57] width 18 height 20
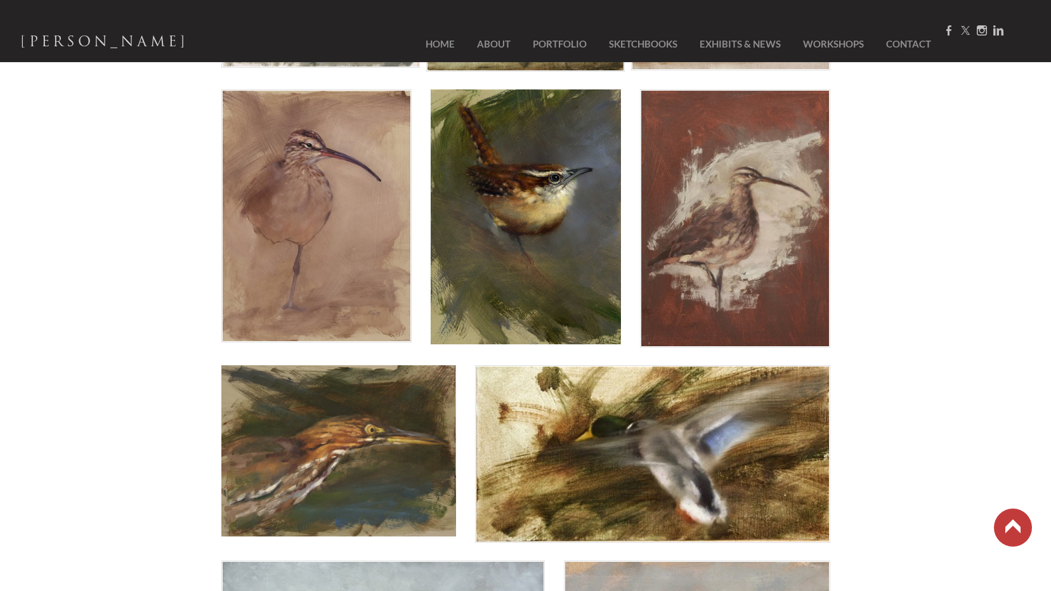
scroll to position [1388, 0]
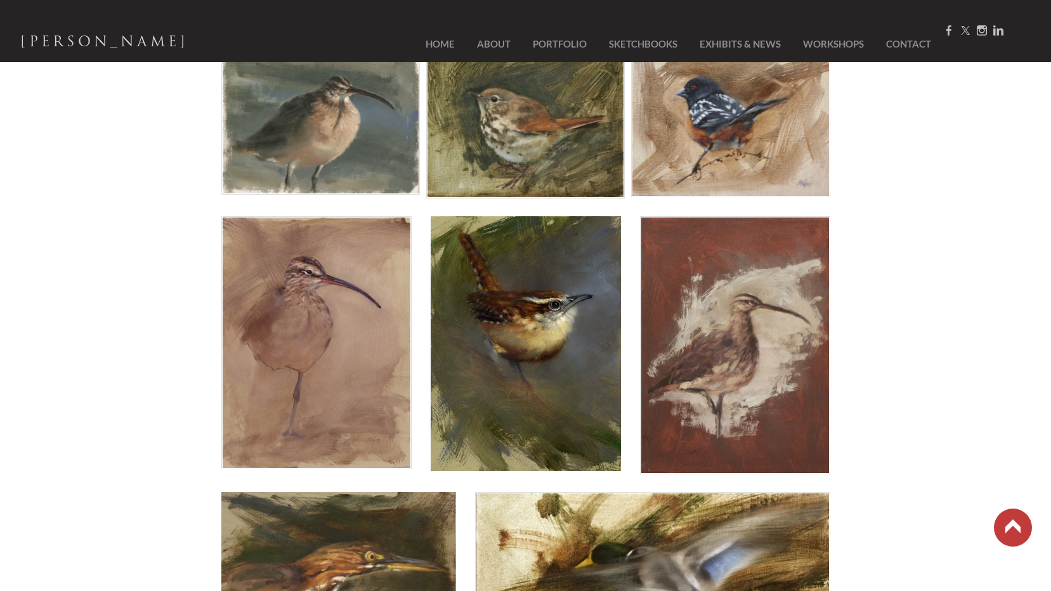
click at [554, 342] on img at bounding box center [526, 344] width 190 height 256
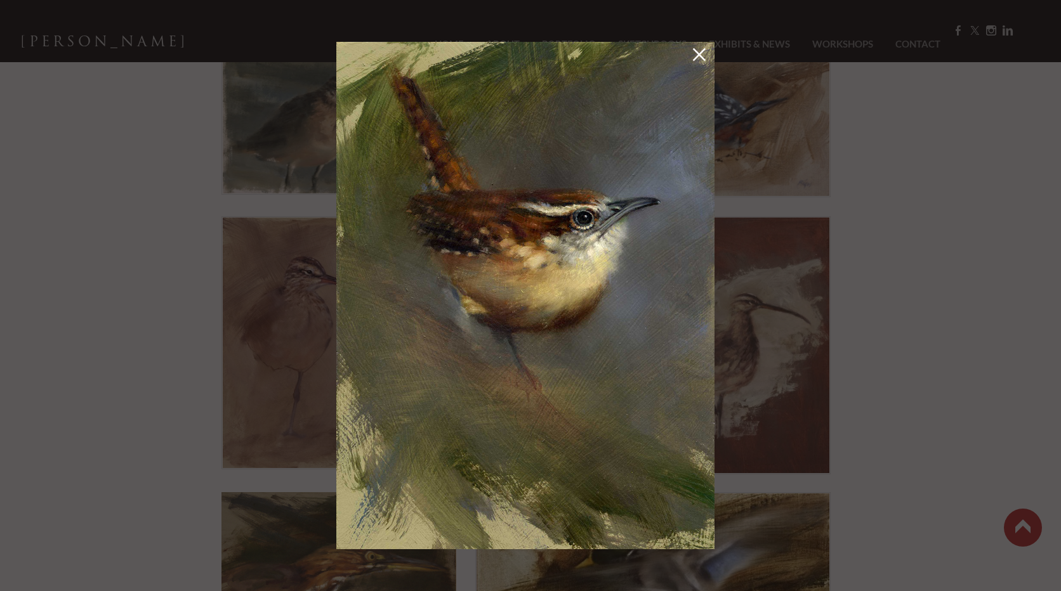
click at [705, 56] on link at bounding box center [699, 57] width 18 height 20
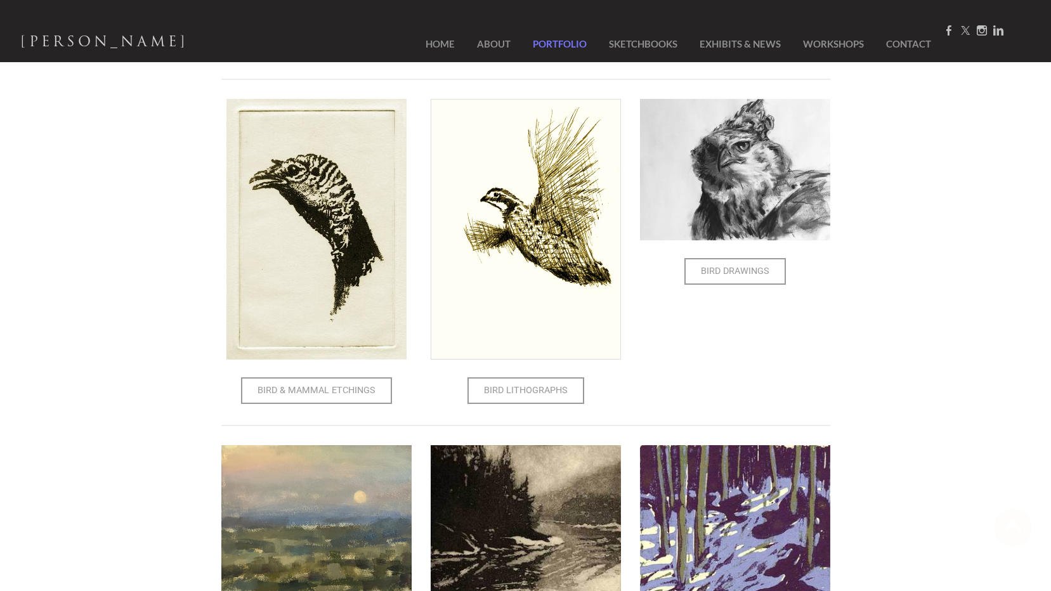
scroll to position [381, 0]
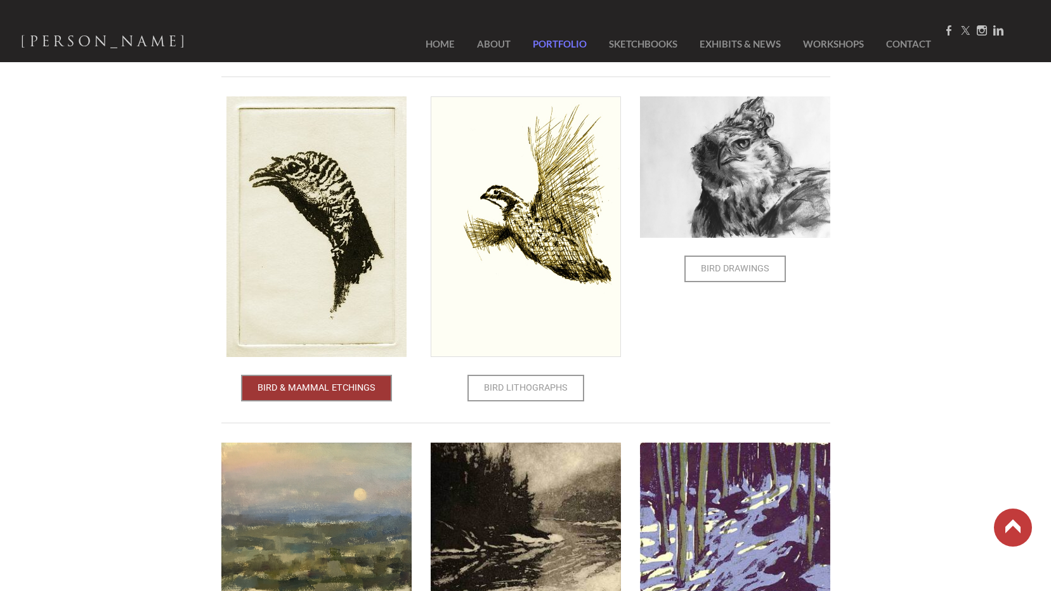
click at [355, 396] on span "Bird & Mammal Etchings" at bounding box center [316, 388] width 148 height 24
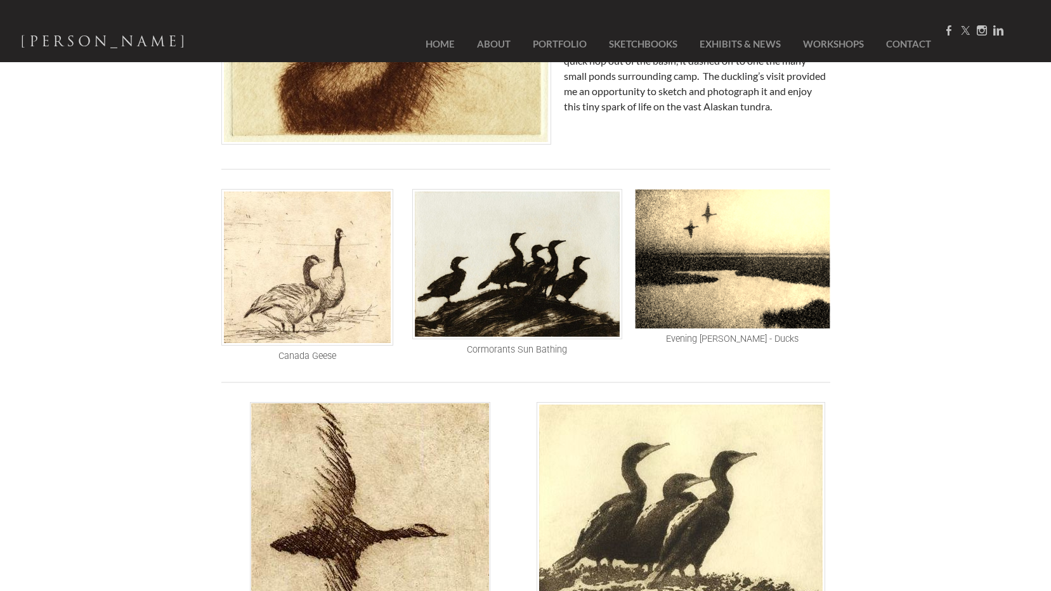
scroll to position [317, 0]
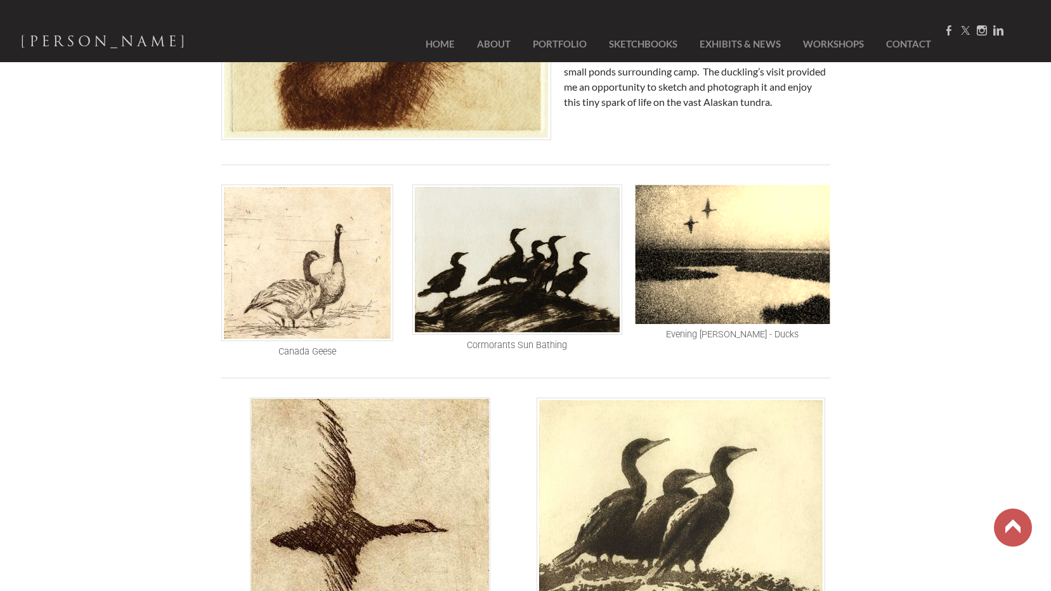
click at [314, 271] on img at bounding box center [307, 263] width 172 height 157
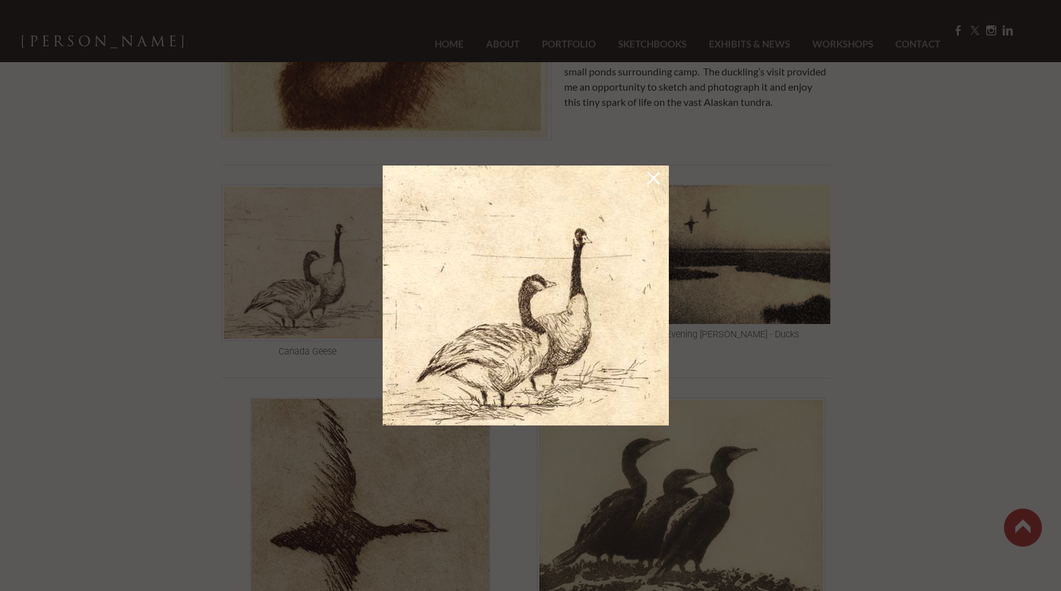
click at [657, 186] on link at bounding box center [654, 181] width 18 height 20
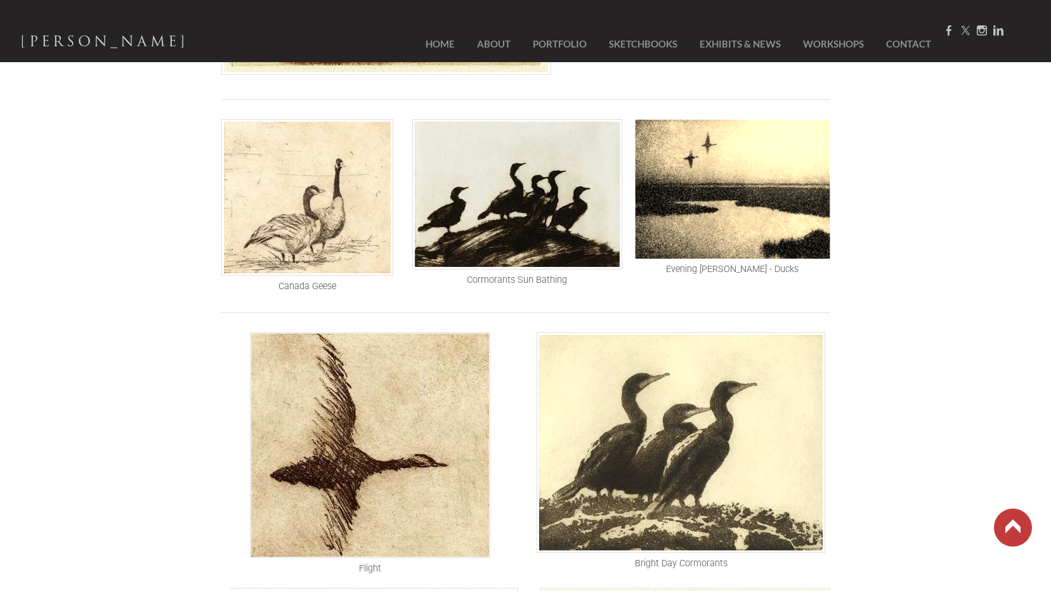
scroll to position [381, 0]
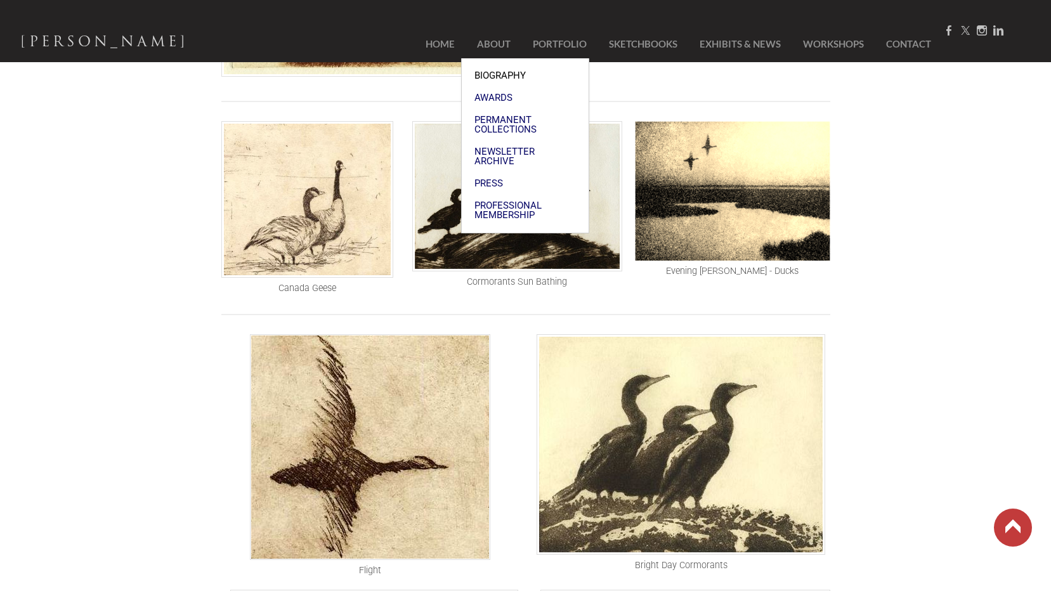
click at [497, 73] on span "Biography" at bounding box center [526, 76] width 102 height 10
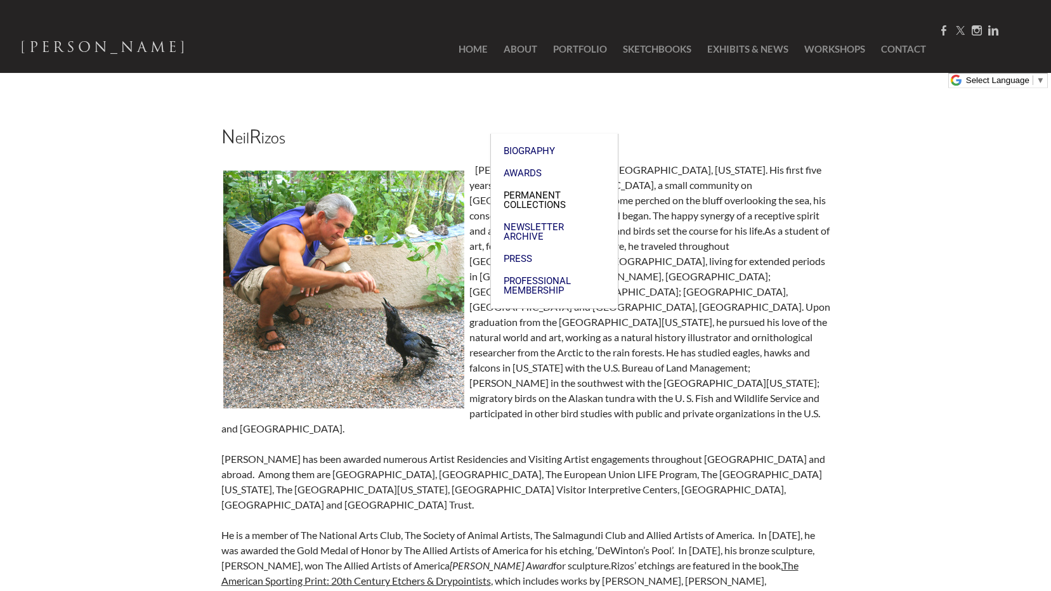
click at [548, 191] on span "Permanent Collections" at bounding box center [555, 200] width 102 height 19
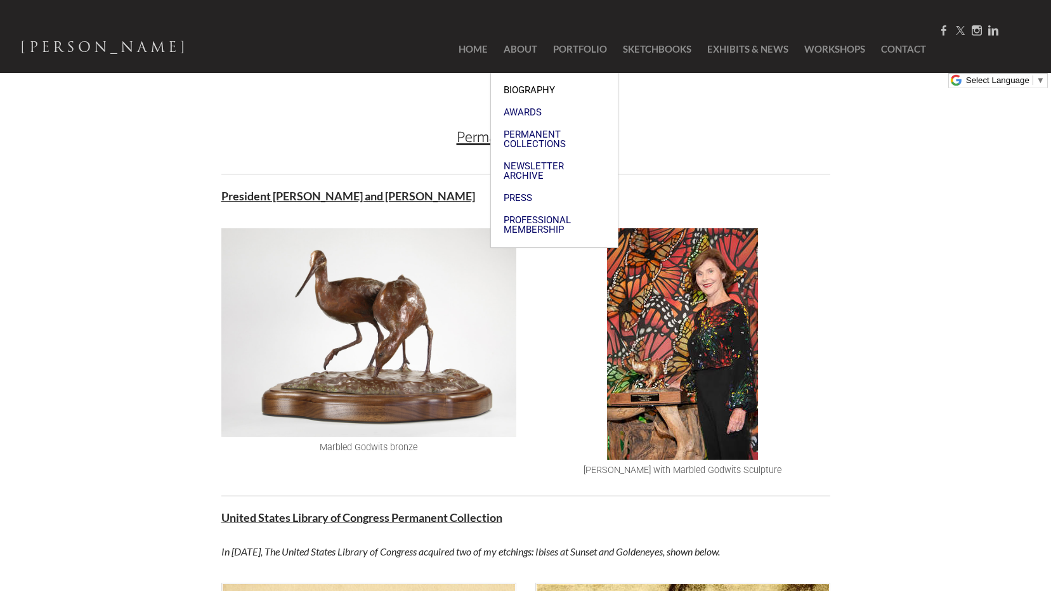
click at [535, 89] on span "Biography" at bounding box center [555, 91] width 102 height 10
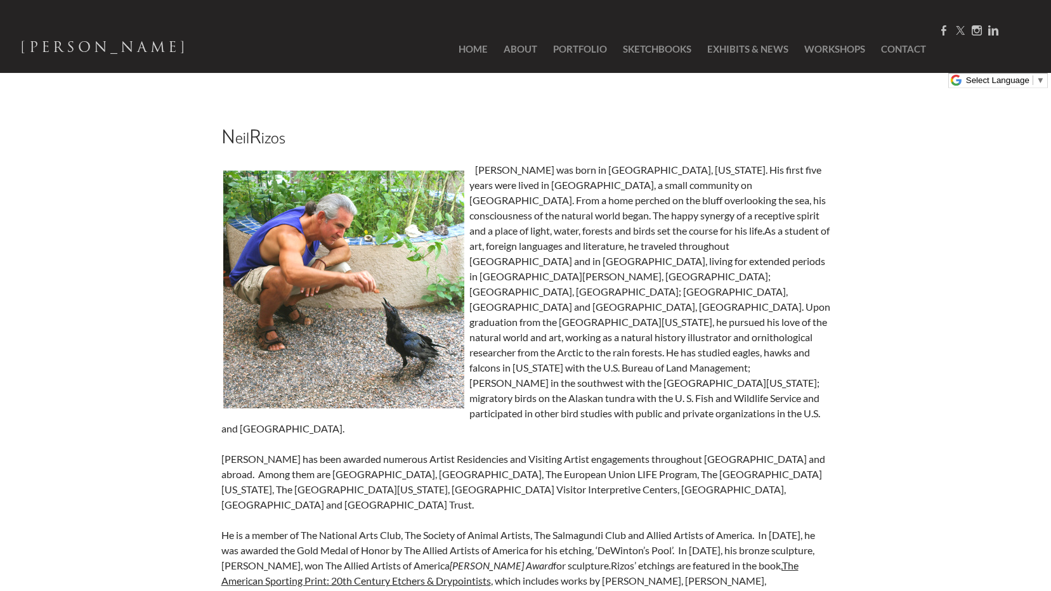
click at [480, 168] on div "[PERSON_NAME] was born in [GEOGRAPHIC_DATA], [US_STATE]. His first five years w…" at bounding box center [525, 405] width 609 height 487
click at [663, 58] on link "SketchBooks" at bounding box center [657, 49] width 81 height 48
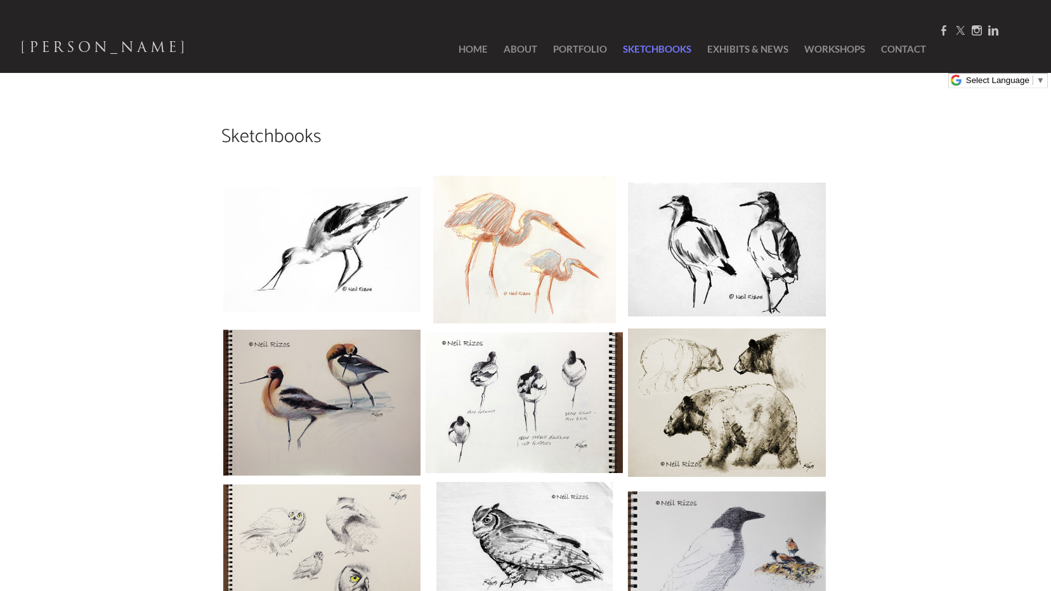
click at [279, 429] on img at bounding box center [321, 403] width 201 height 150
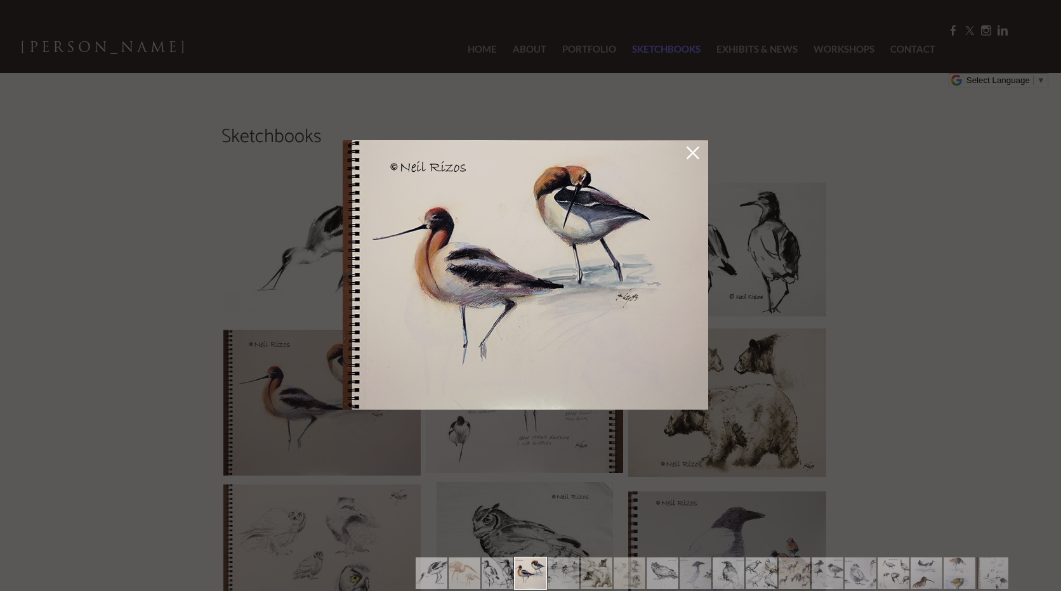
click at [690, 152] on link at bounding box center [693, 155] width 18 height 20
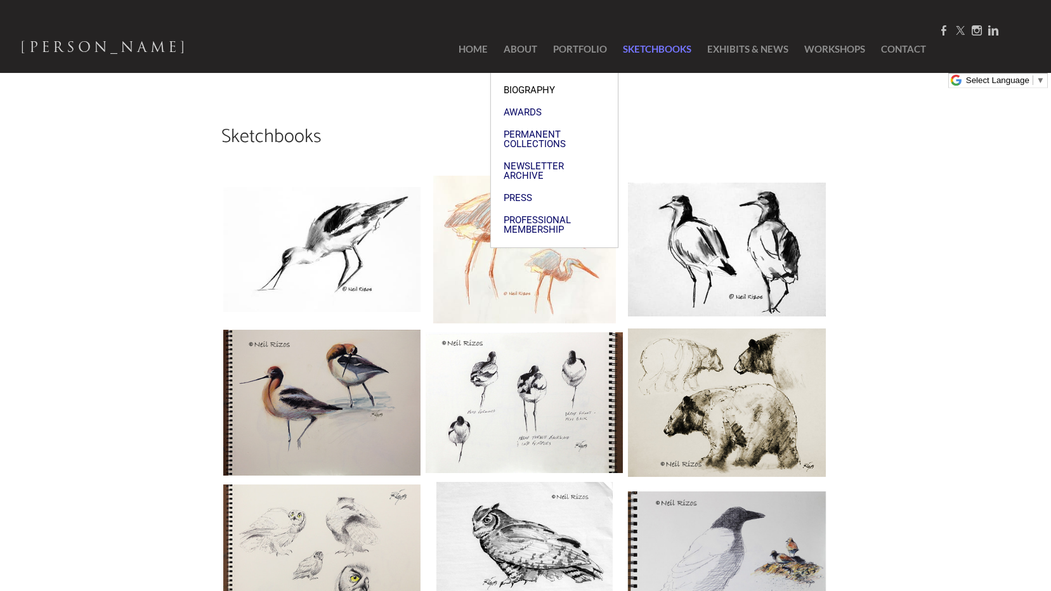
click at [522, 86] on span "Biography" at bounding box center [555, 91] width 102 height 10
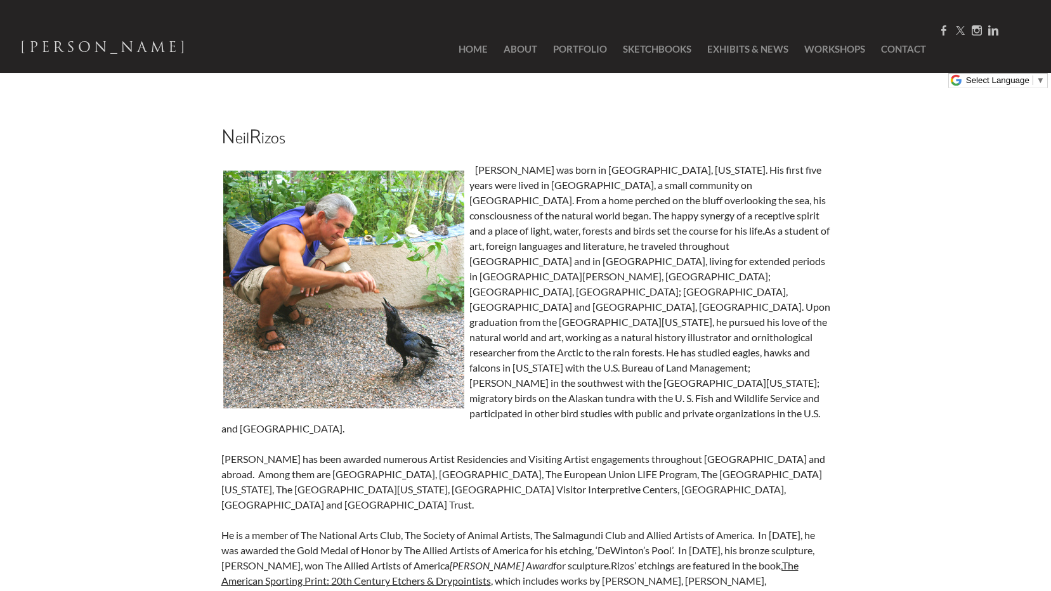
drag, startPoint x: 551, startPoint y: 208, endPoint x: 571, endPoint y: 244, distance: 40.9
click at [617, 237] on div "Neil Rizos was born in Boston, Massachusetts. His first five years were lived i…" at bounding box center [525, 405] width 609 height 487
click at [566, 244] on span "As a student of art, foreign languages and literature, he traveled throughout E…" at bounding box center [525, 330] width 609 height 210
drag, startPoint x: 579, startPoint y: 266, endPoint x: 660, endPoint y: 284, distance: 82.5
click at [660, 284] on div "Neil Rizos was born in Boston, Massachusetts. His first five years were lived i…" at bounding box center [525, 405] width 609 height 487
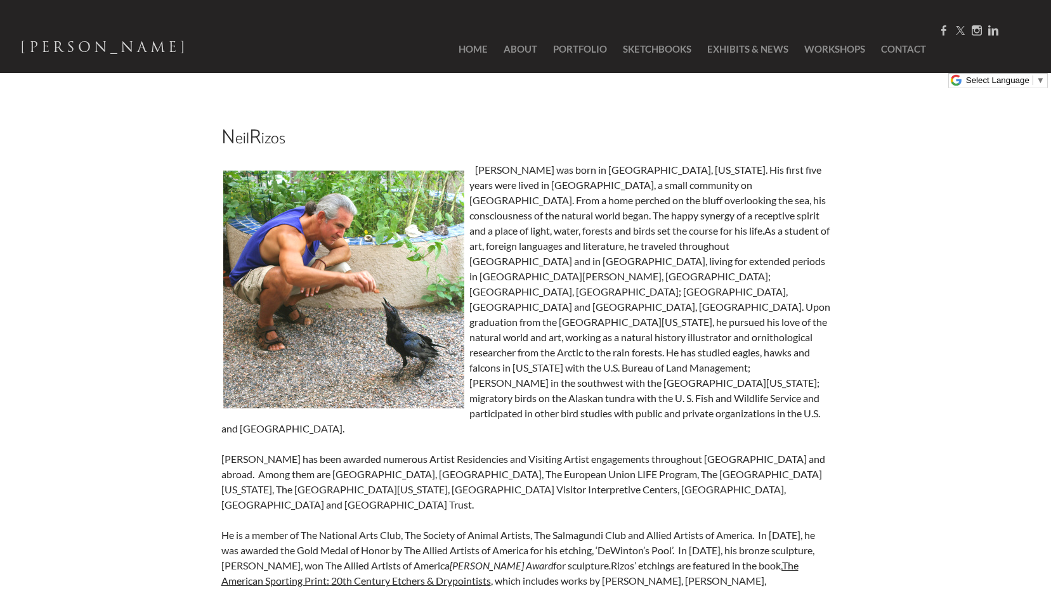
drag, startPoint x: 609, startPoint y: 271, endPoint x: 621, endPoint y: 334, distance: 64.0
click at [621, 334] on span "As a student of art, foreign languages and literature, he traveled throughout E…" at bounding box center [525, 330] width 609 height 210
drag, startPoint x: 617, startPoint y: 319, endPoint x: 586, endPoint y: 271, distance: 57.4
click at [586, 271] on span "As a student of art, foreign languages and literature, he traveled throughout E…" at bounding box center [525, 330] width 609 height 210
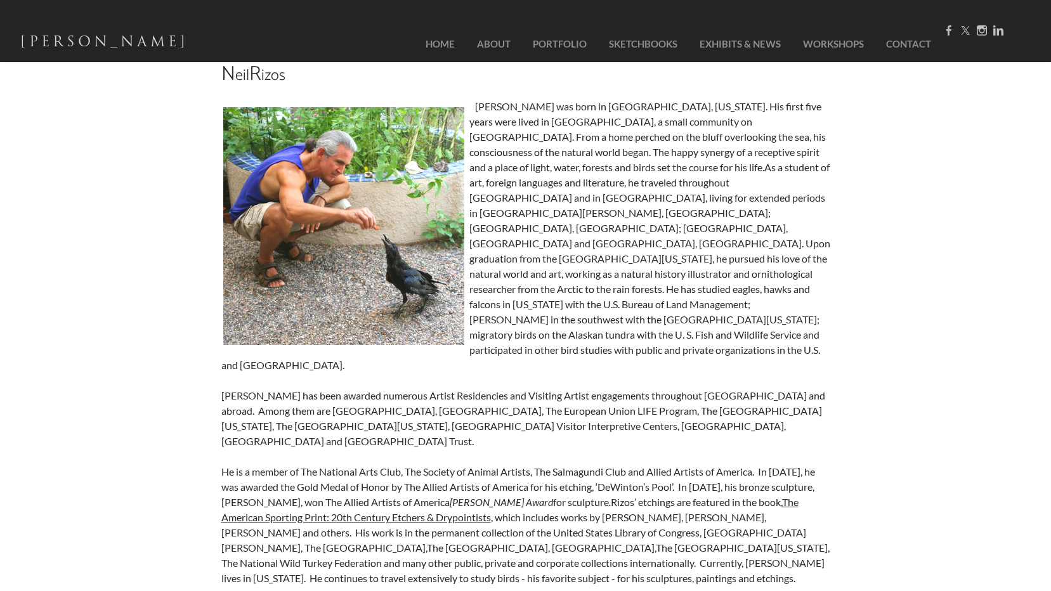
drag, startPoint x: 481, startPoint y: 103, endPoint x: 565, endPoint y: 117, distance: 85.5
click at [565, 117] on div "Neil Rizos was born in Boston, Massachusetts. His first five years were lived i…" at bounding box center [525, 342] width 609 height 487
drag, startPoint x: 593, startPoint y: 89, endPoint x: 658, endPoint y: 155, distance: 92.9
click at [658, 155] on div "N eil R izos Neil Rizos was born in Boston, Massachusetts. His first five years…" at bounding box center [525, 454] width 609 height 780
drag, startPoint x: 560, startPoint y: 138, endPoint x: 683, endPoint y: 215, distance: 144.9
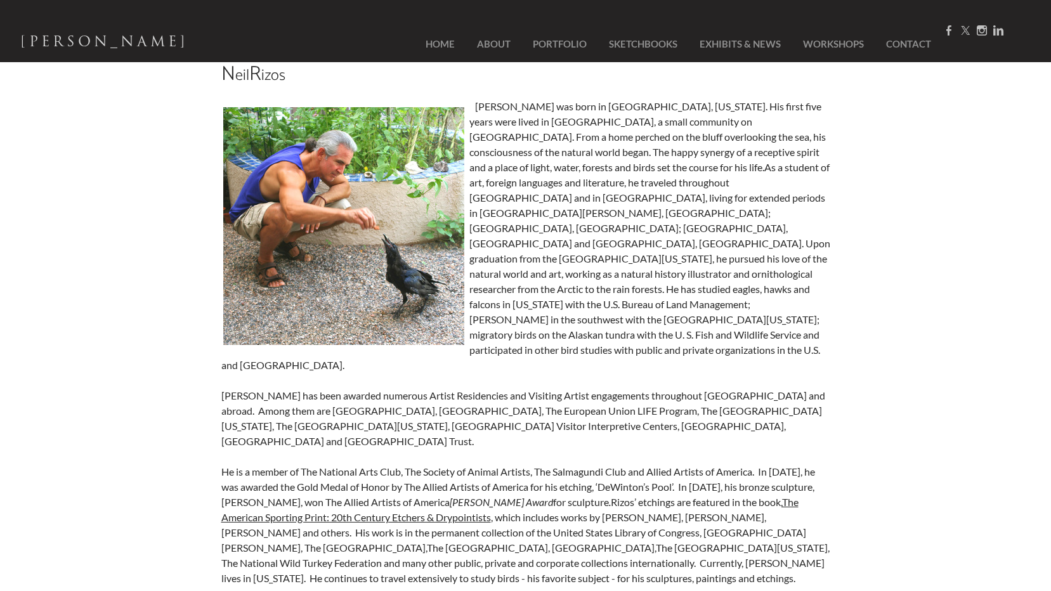
click at [686, 225] on div "Neil Rizos was born in Boston, Massachusetts. His first five years were lived i…" at bounding box center [525, 342] width 609 height 487
drag, startPoint x: 689, startPoint y: 208, endPoint x: 756, endPoint y: 247, distance: 77.0
click at [770, 258] on span "As a student of art, foreign languages and literature, he traveled throughout E…" at bounding box center [525, 266] width 609 height 210
